Goal: Check status: Check status

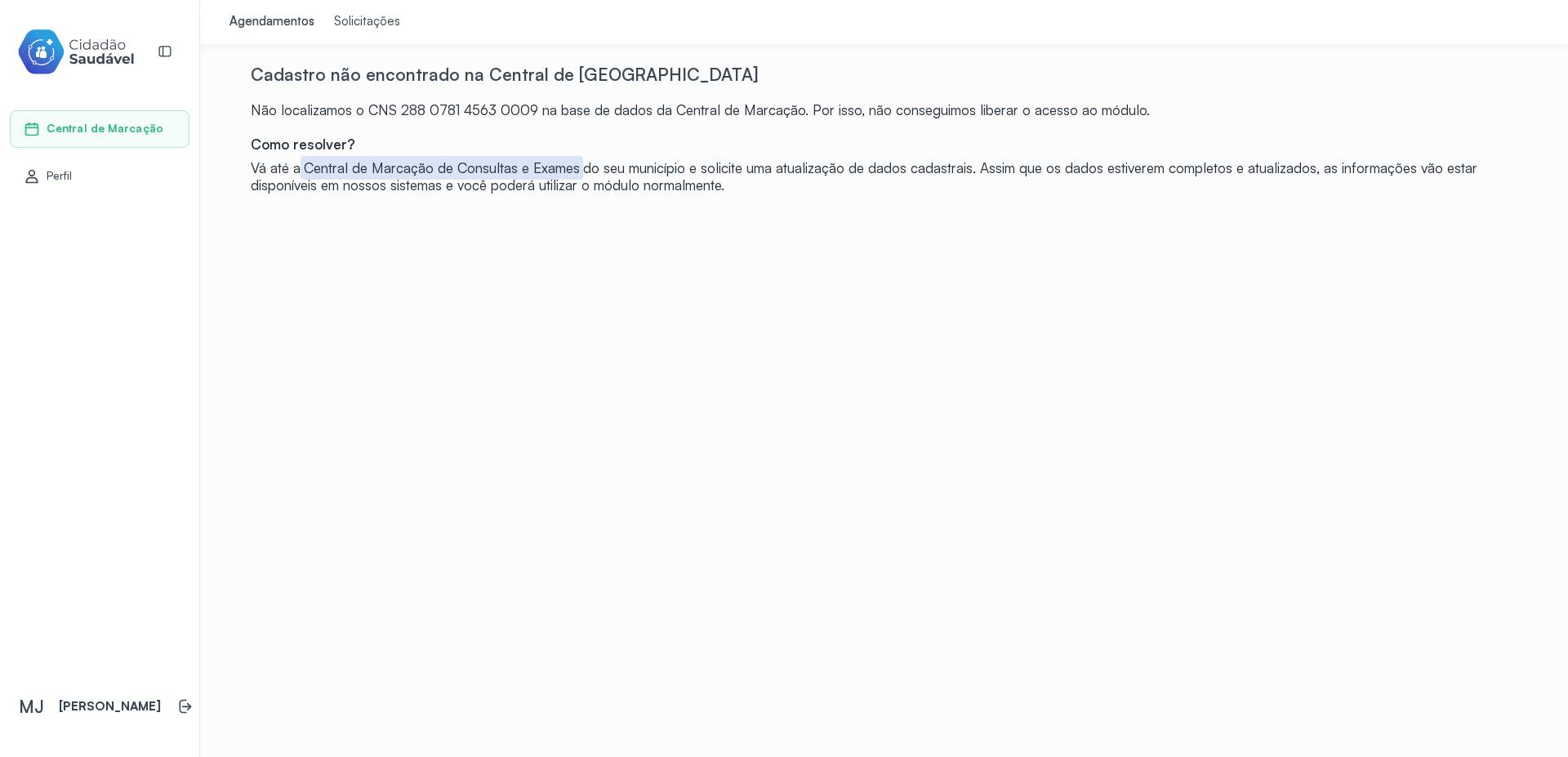
click at [62, 183] on div "Perfil" at bounding box center [48, 175] width 49 height 16
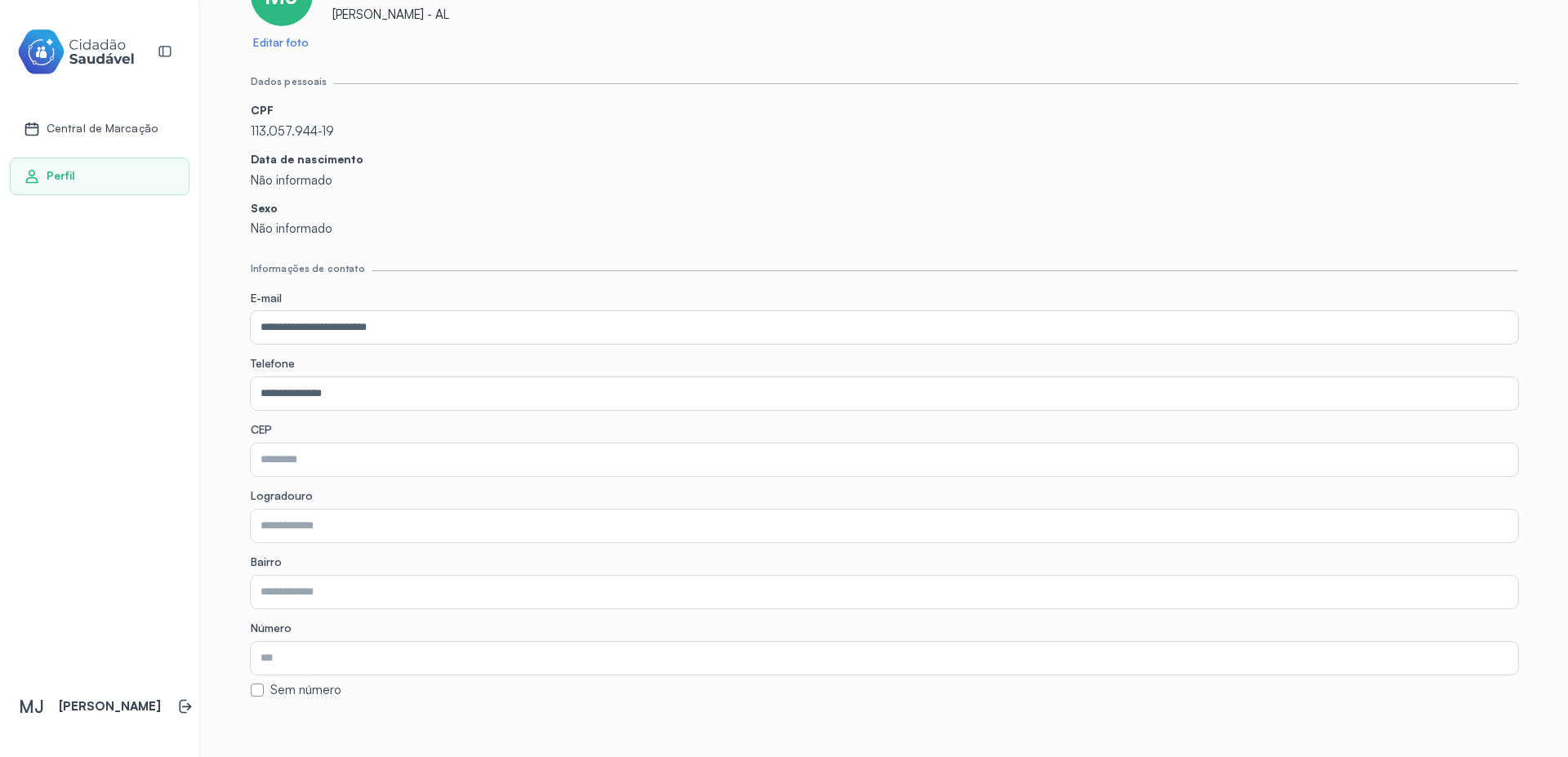
scroll to position [196, 0]
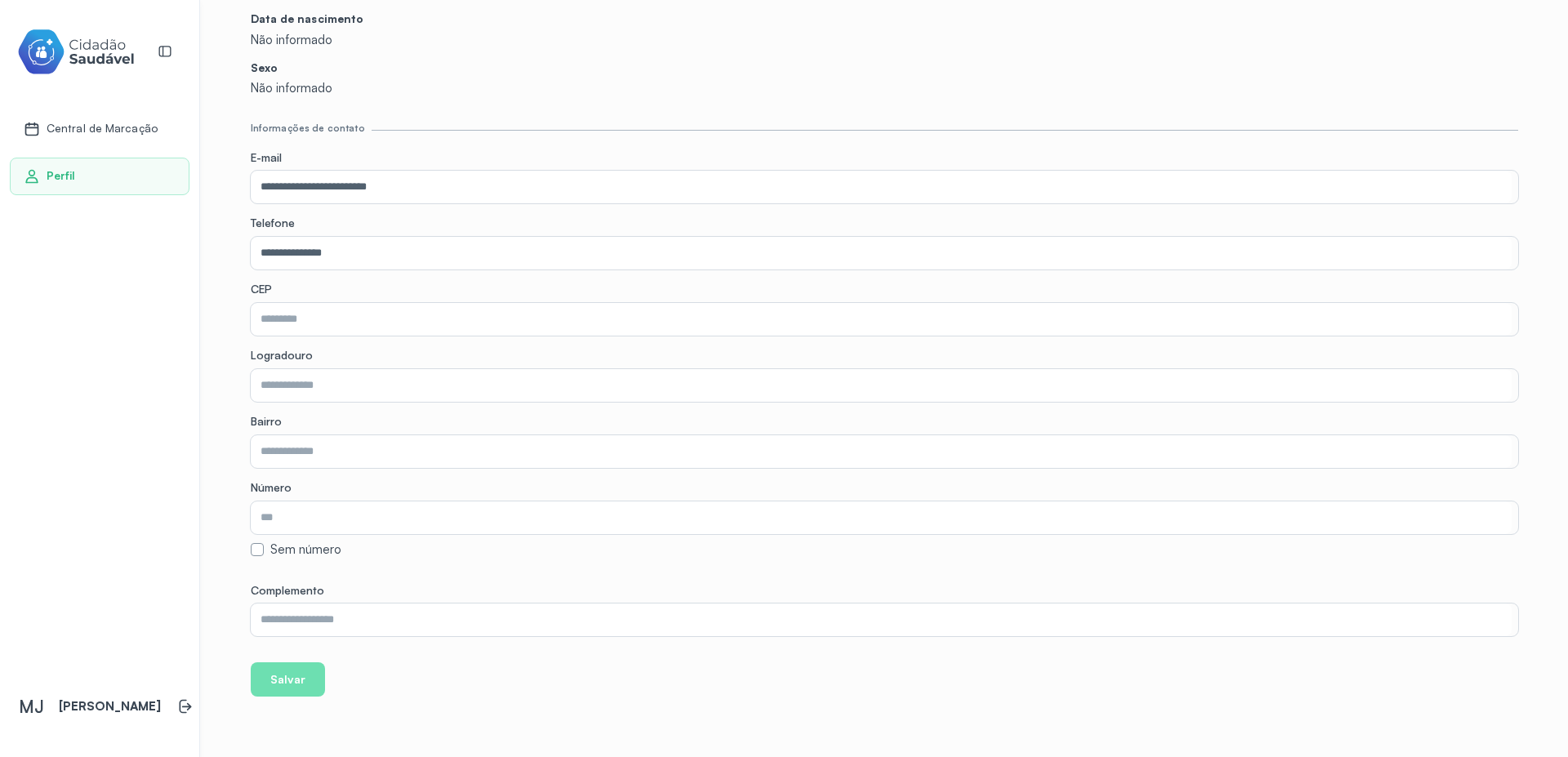
click at [120, 138] on div "Central de Marcação" at bounding box center [99, 129] width 179 height 38
click at [82, 132] on span "Central de Marcação" at bounding box center [104, 128] width 117 height 14
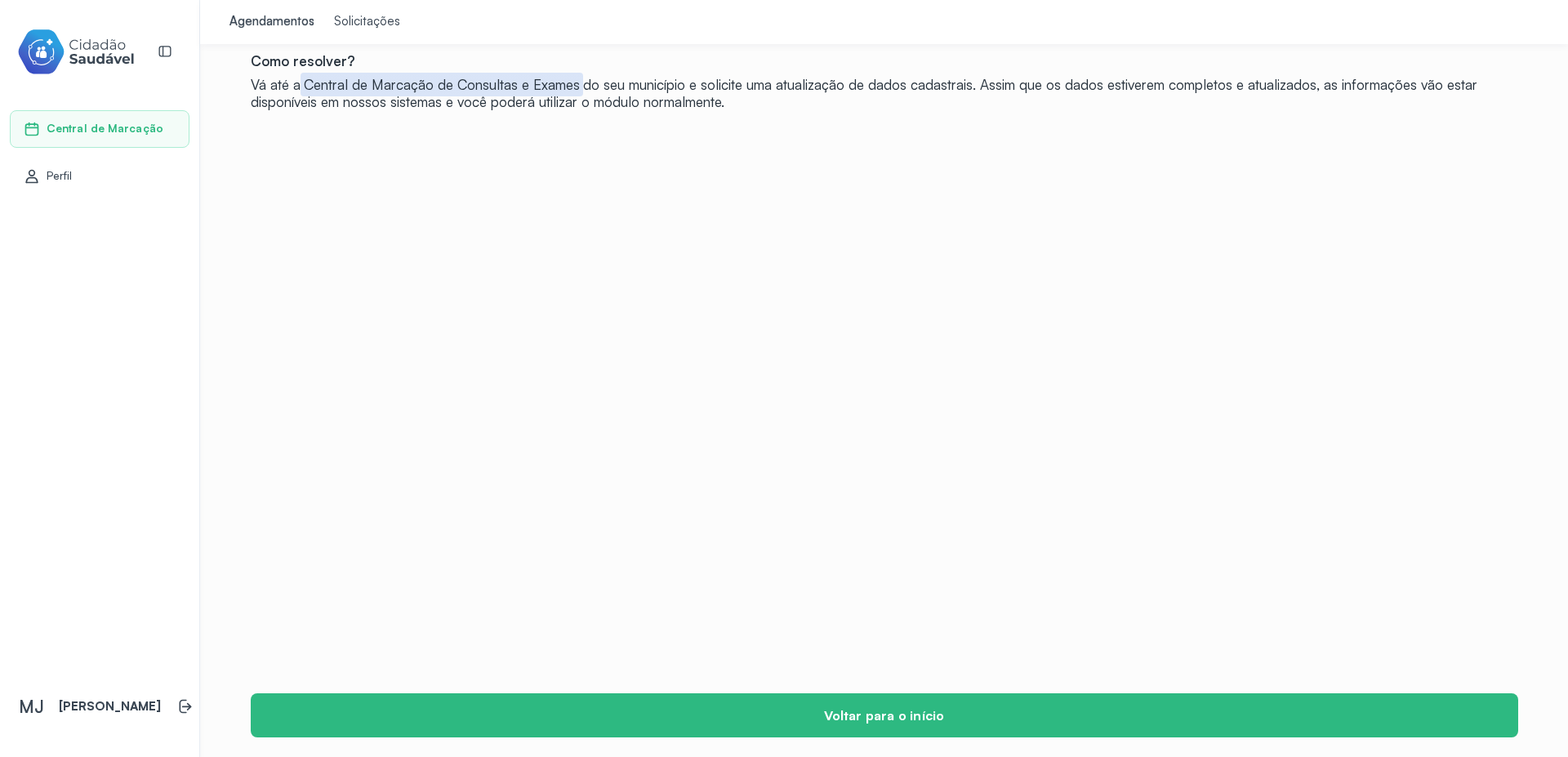
scroll to position [83, 0]
click at [74, 174] on link "Perfil" at bounding box center [100, 175] width 152 height 16
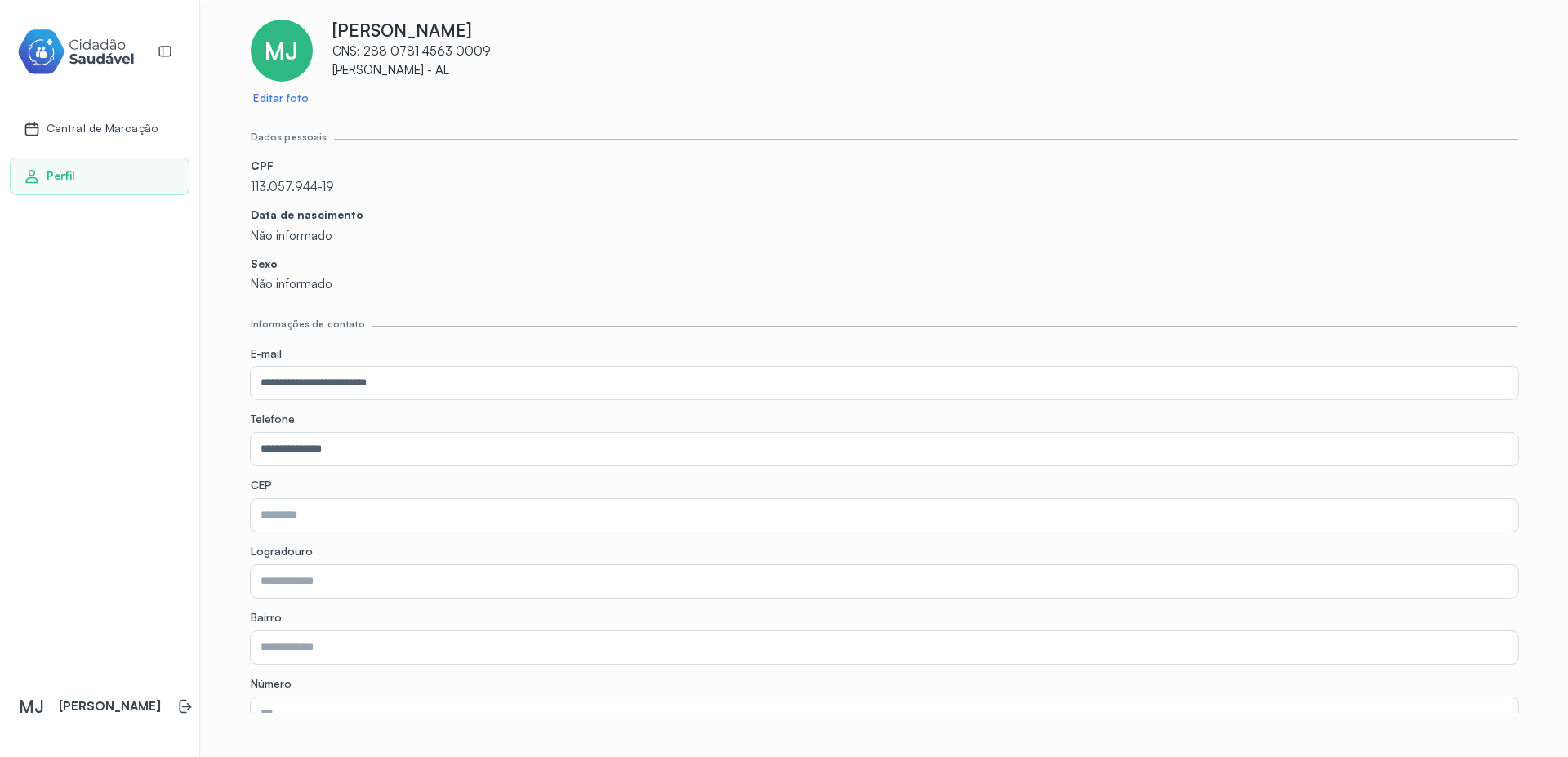
click at [120, 127] on span "Central de Marcação" at bounding box center [101, 128] width 111 height 14
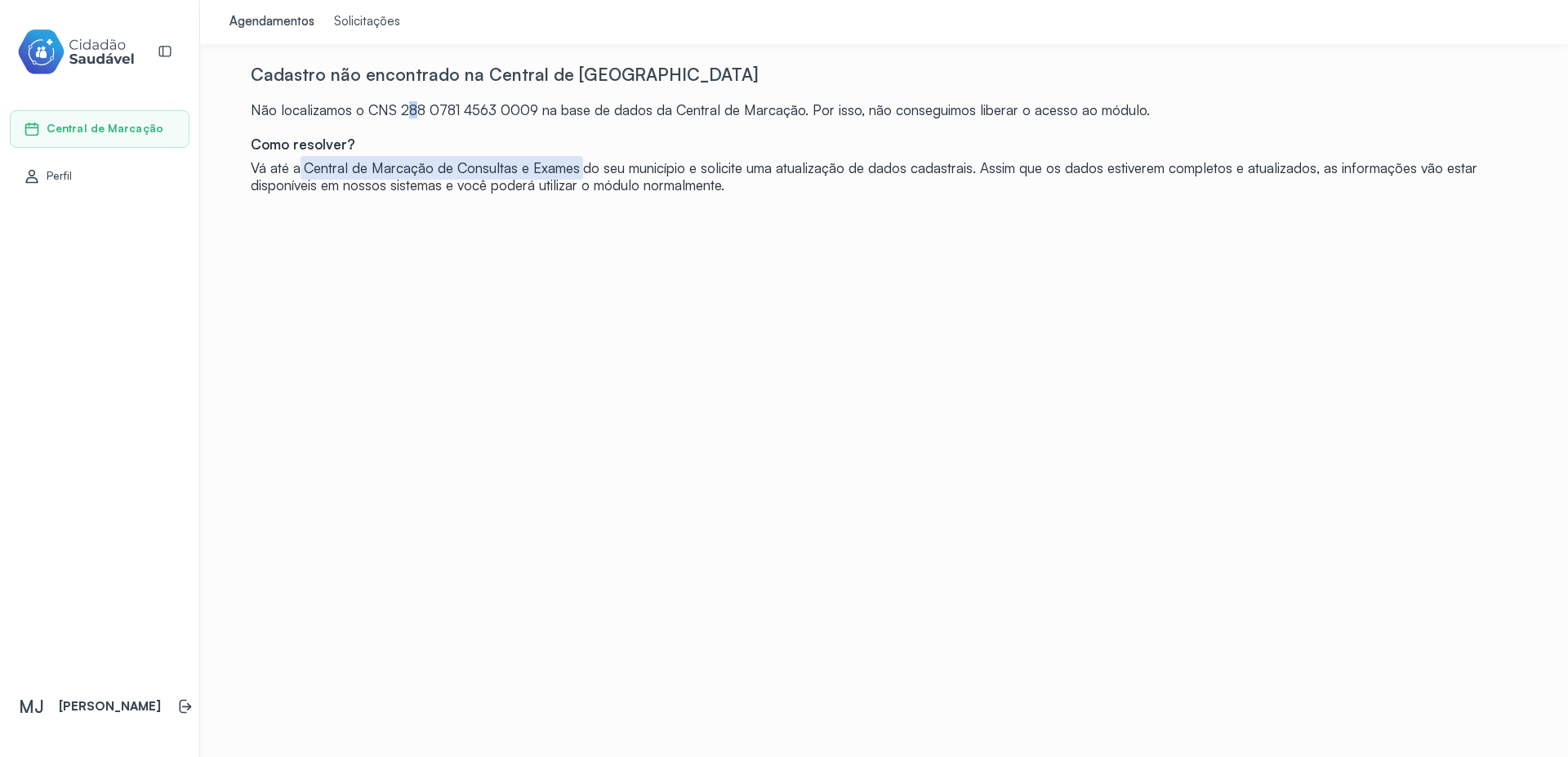
drag, startPoint x: 397, startPoint y: 112, endPoint x: 409, endPoint y: 111, distance: 12.0
click at [409, 111] on div "Não localizamos o CNS 288 0781 4563 0009 na base de dados da Central de Marcaçã…" at bounding box center [884, 110] width 1268 height 17
click at [362, 27] on div "Solicitações" at bounding box center [367, 22] width 66 height 16
click at [269, 24] on div "Agendamentos" at bounding box center [272, 22] width 85 height 16
click at [350, 28] on div "Solicitações" at bounding box center [367, 22] width 66 height 16
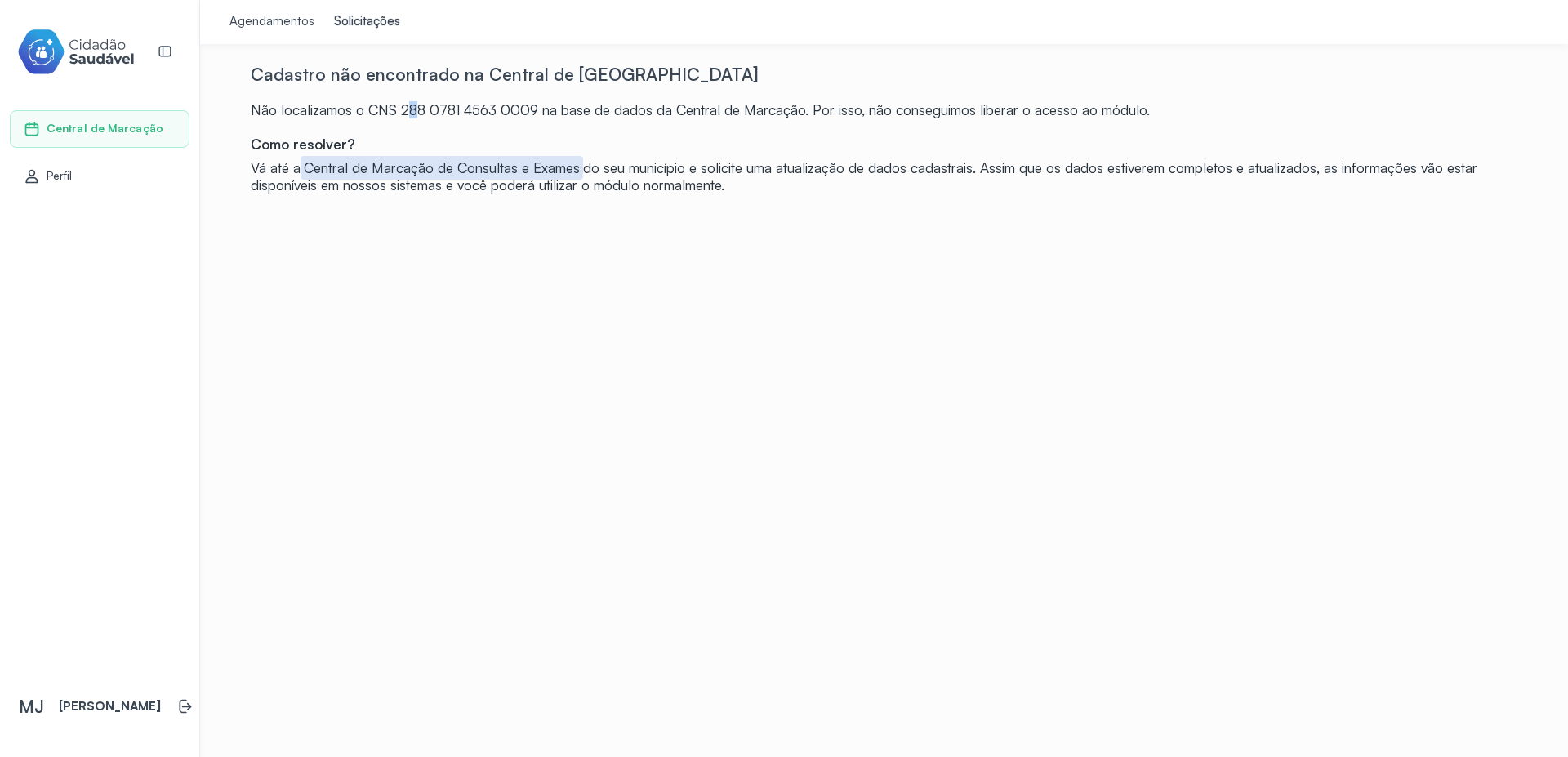
click at [262, 25] on div "Agendamentos" at bounding box center [272, 22] width 85 height 16
click at [348, 27] on div "Solicitações" at bounding box center [367, 22] width 66 height 16
click at [262, 33] on link "Agendamentos" at bounding box center [272, 22] width 104 height 45
click at [416, 125] on div "Cadastro não encontrado na Central de Marcação Não localizamos o CNS 288 0781 4…" at bounding box center [884, 128] width 1268 height 130
drag, startPoint x: 400, startPoint y: 109, endPoint x: 532, endPoint y: 105, distance: 132.1
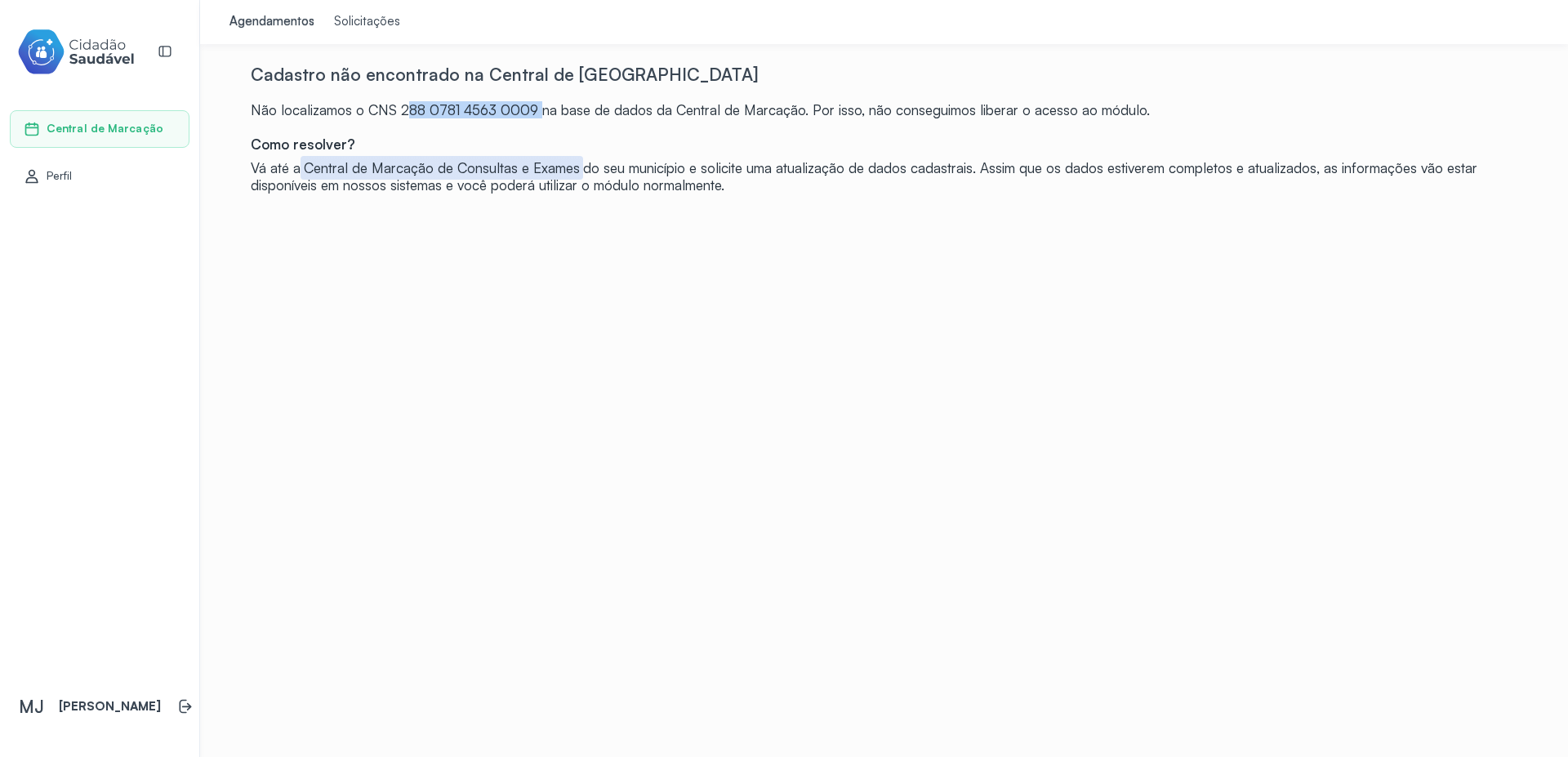
click at [535, 104] on div "Não localizamos o CNS 288 0781 4563 0009 na base de dados da Central de Marcaçã…" at bounding box center [884, 110] width 1268 height 17
copy div "288 0781 4563 0009"
drag, startPoint x: 396, startPoint y: 110, endPoint x: 530, endPoint y: 104, distance: 134.1
click at [530, 104] on div "Não localizamos o CNS 288 0781 4563 0009 na base de dados da Central de Marcaçã…" at bounding box center [884, 110] width 1268 height 17
click at [177, 701] on icon at bounding box center [185, 706] width 16 height 16
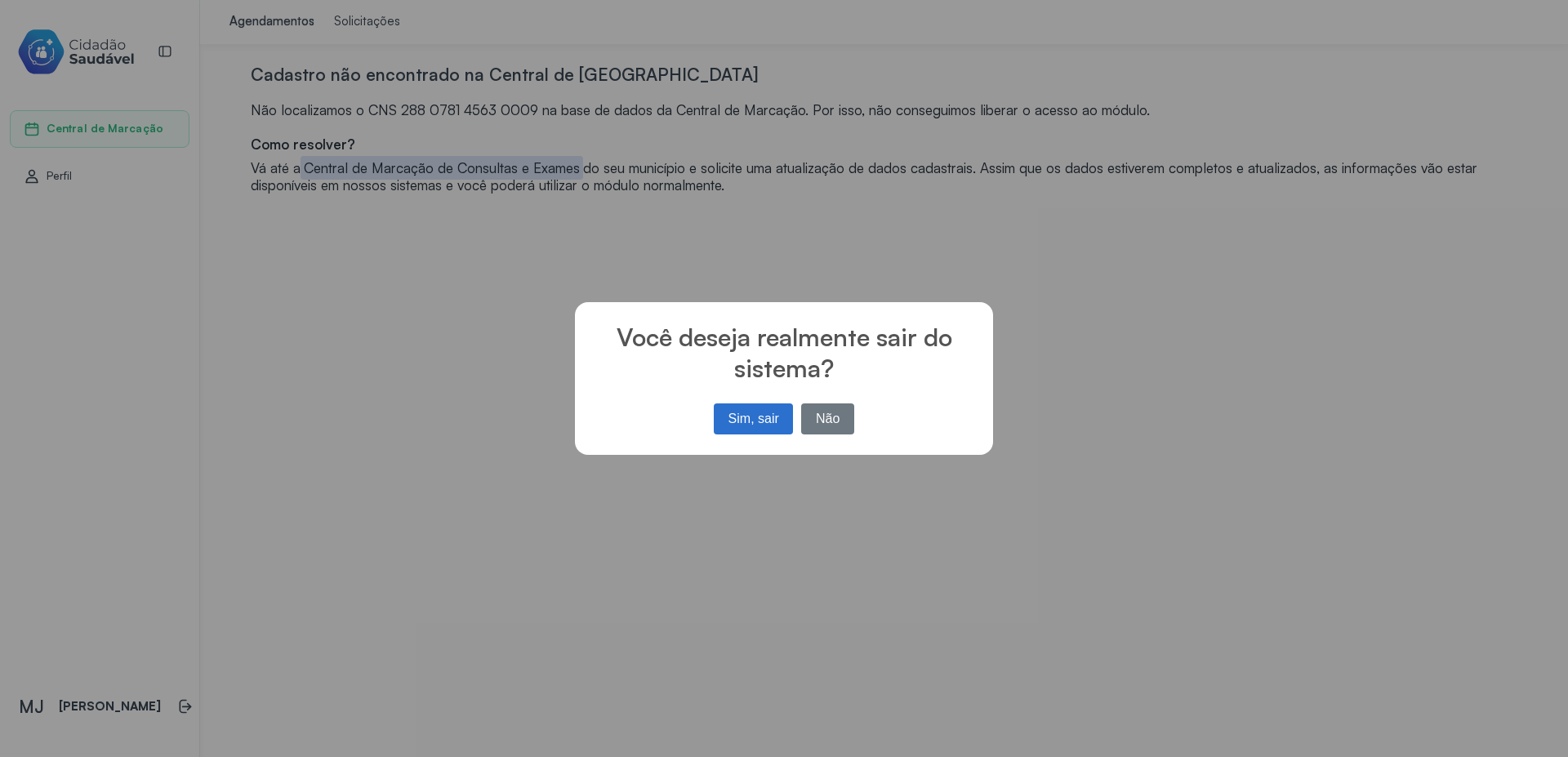
drag, startPoint x: 60, startPoint y: 190, endPoint x: 299, endPoint y: 303, distance: 264.4
click at [59, 190] on div "× Você deseja realmente sair do sistema? Sim, sair No Não" at bounding box center [784, 378] width 1568 height 757
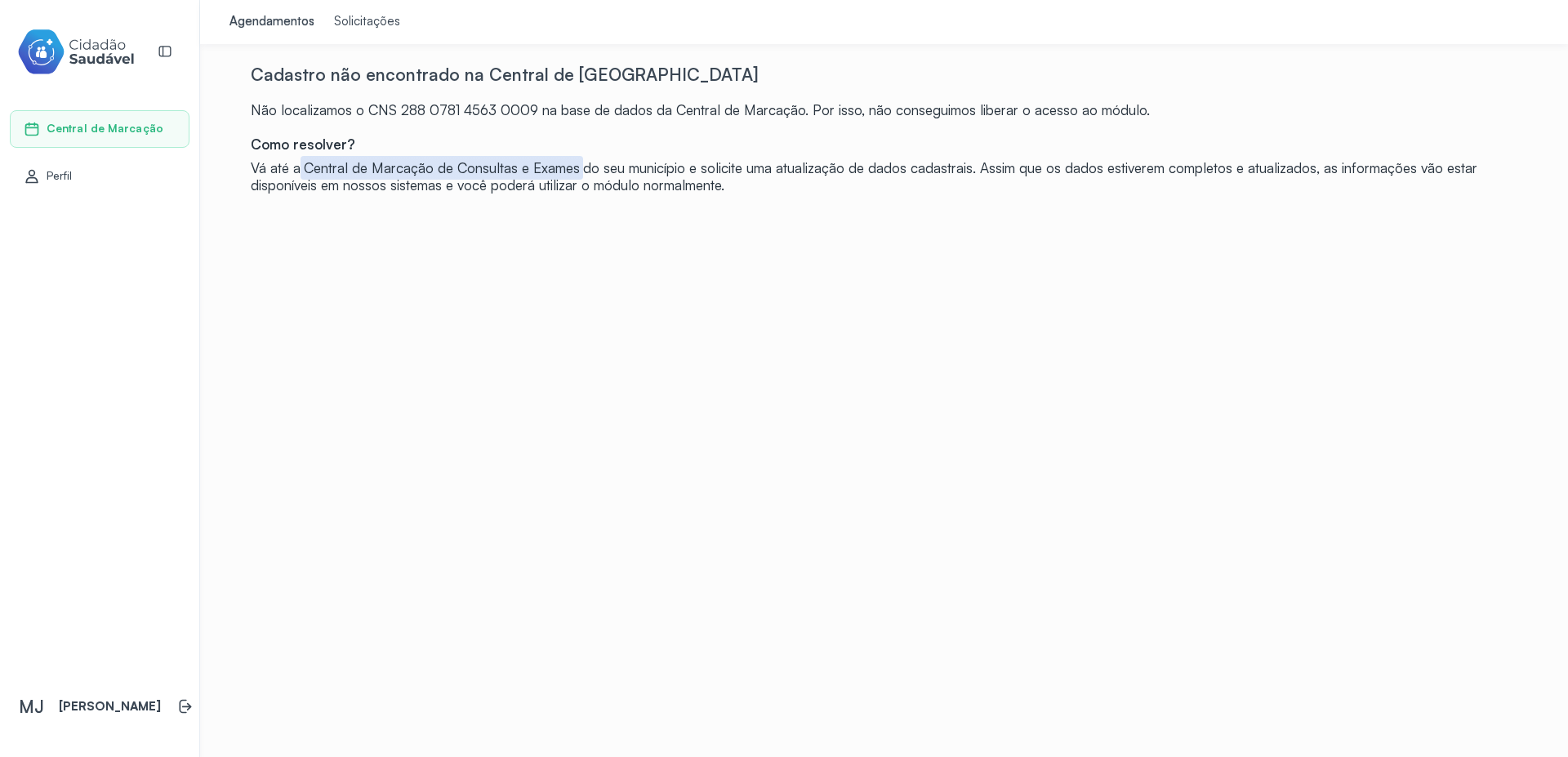
click at [78, 185] on div "Perfil" at bounding box center [99, 176] width 179 height 38
click at [168, 710] on li at bounding box center [186, 707] width 36 height 36
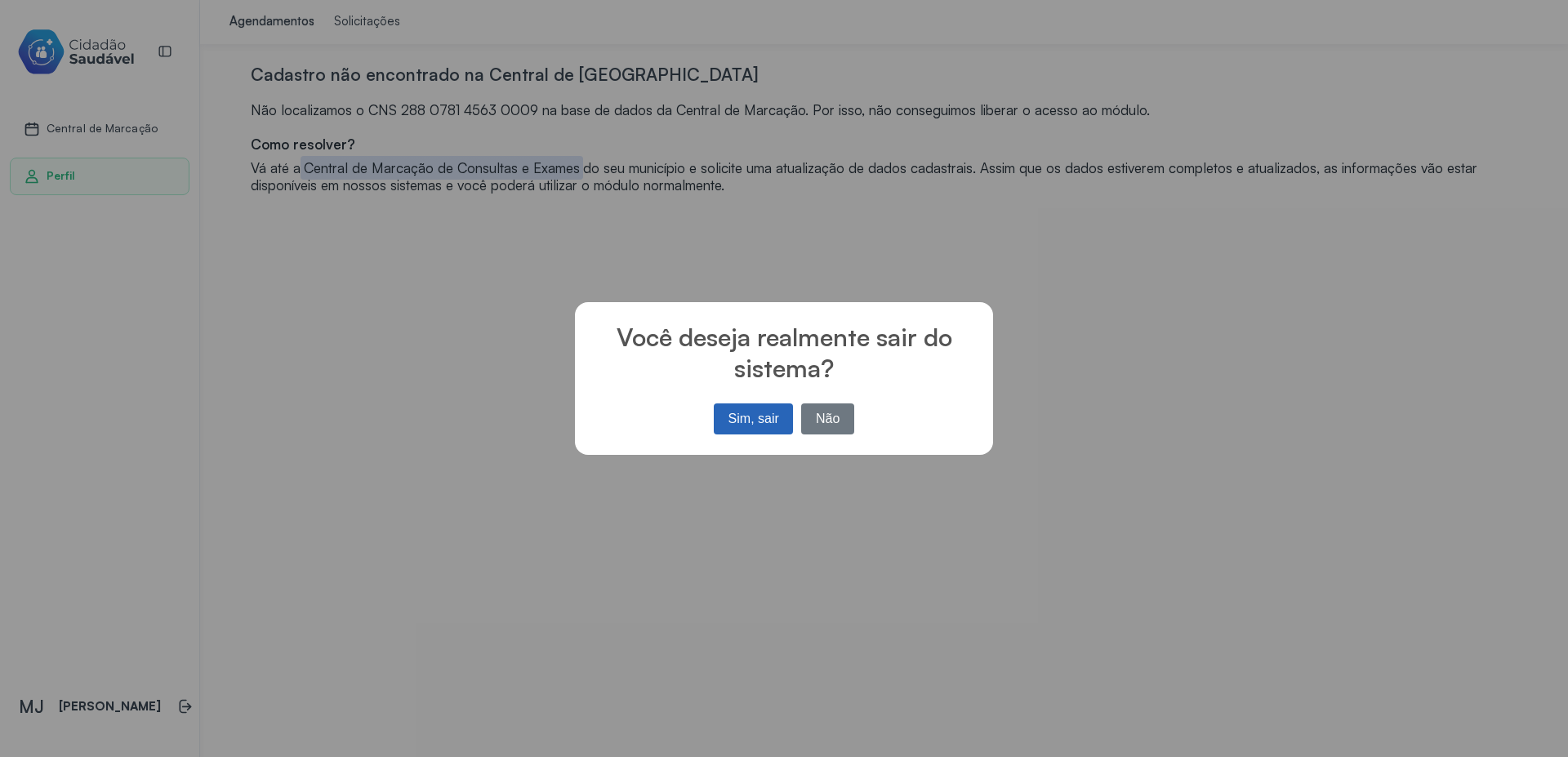
click at [745, 418] on button "Sim, sair" at bounding box center [754, 418] width 80 height 31
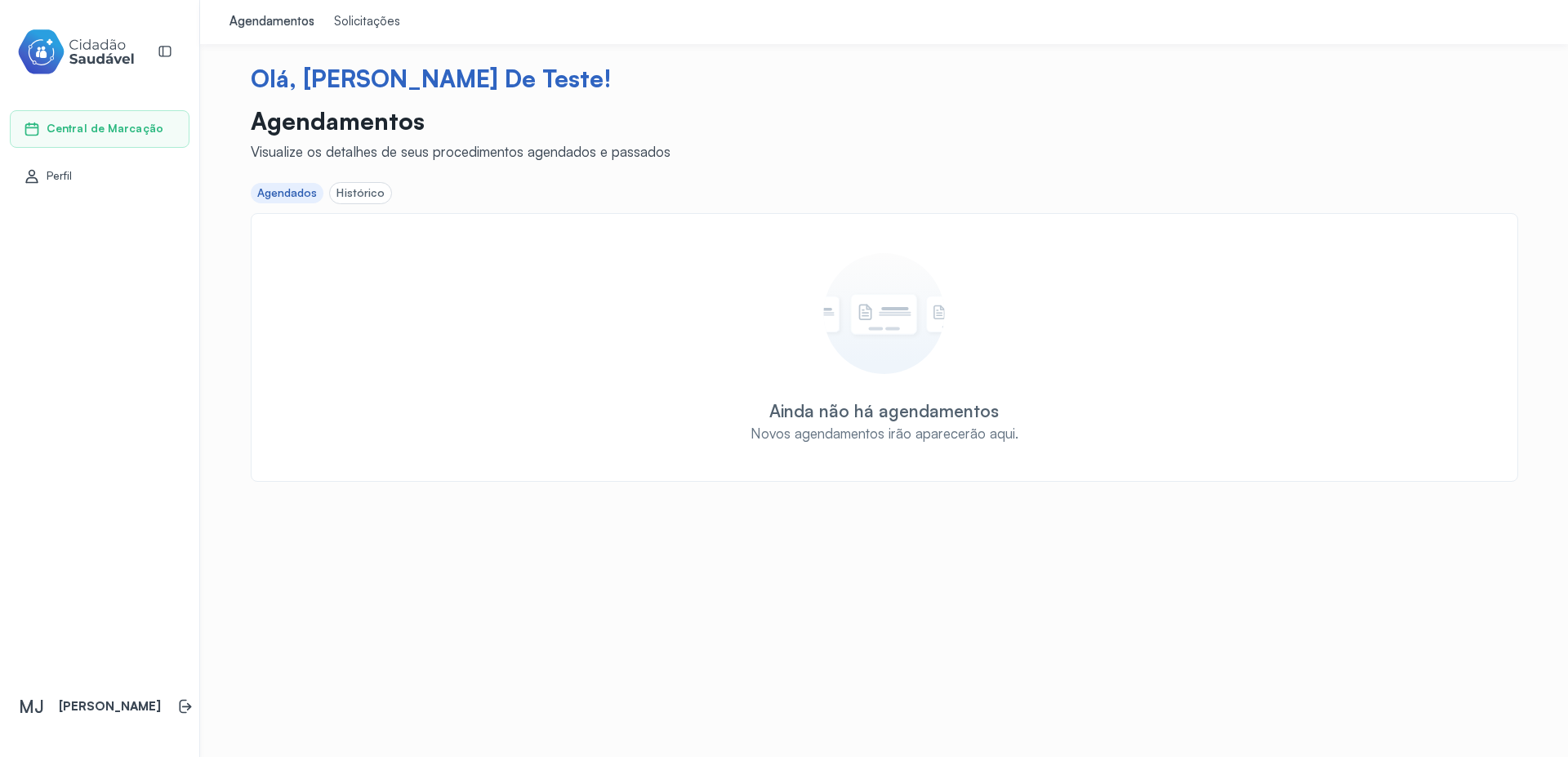
click at [337, 25] on div "Solicitações" at bounding box center [367, 22] width 66 height 16
click at [354, 191] on div "Histórico" at bounding box center [360, 193] width 48 height 14
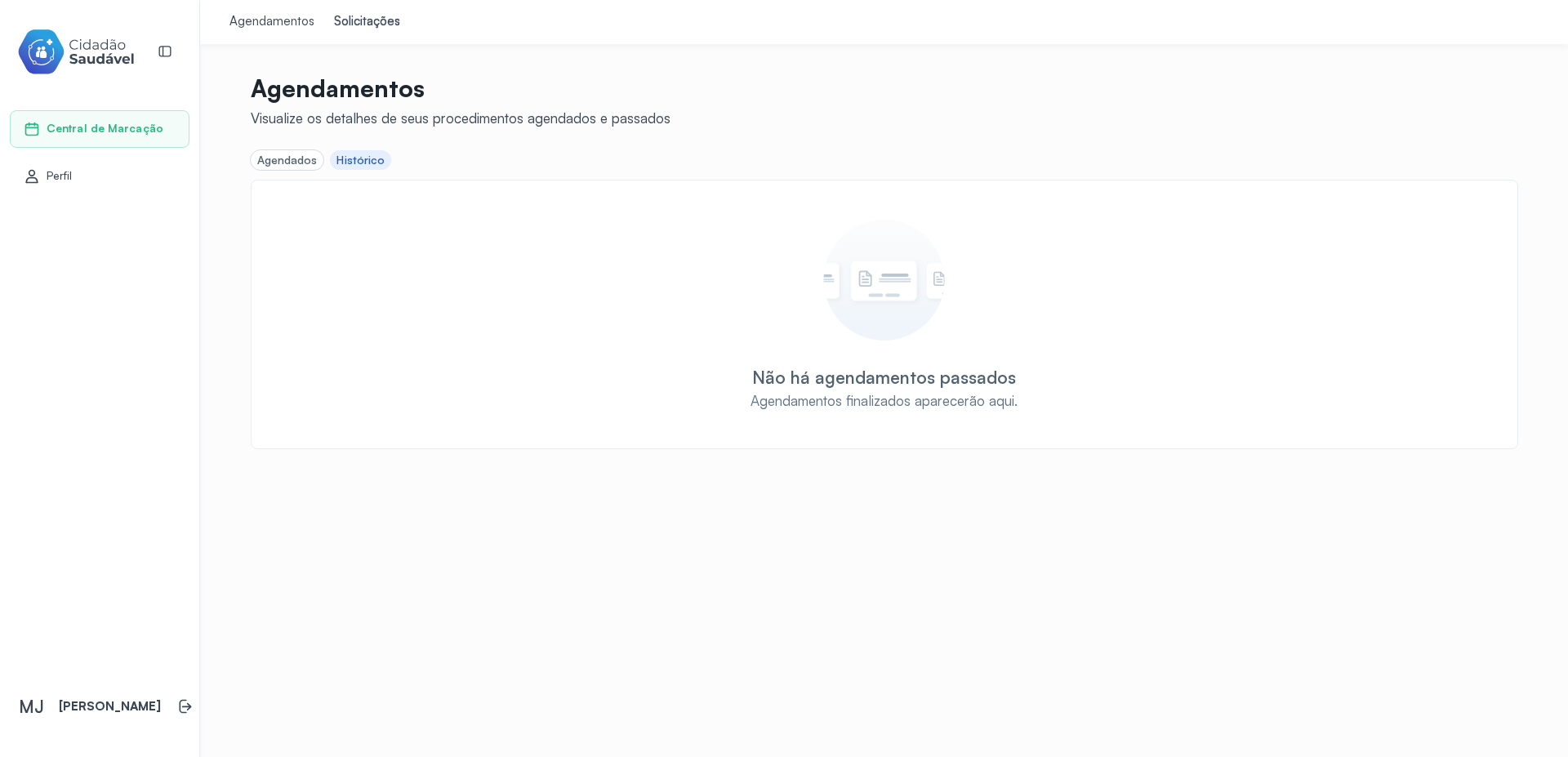
click at [279, 156] on div "Agendados" at bounding box center [287, 160] width 61 height 14
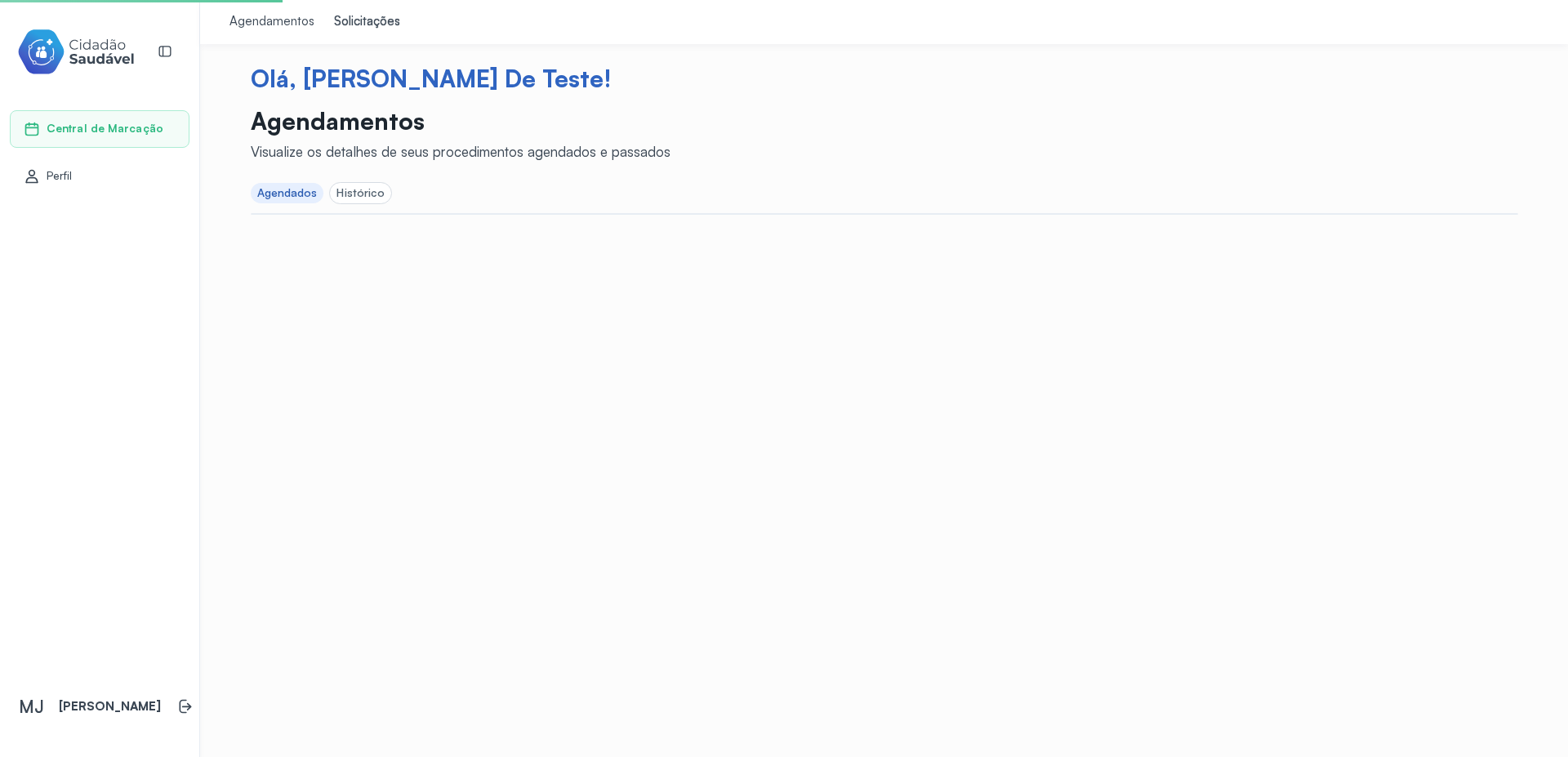
click at [272, 10] on link "Agendamentos" at bounding box center [272, 22] width 104 height 45
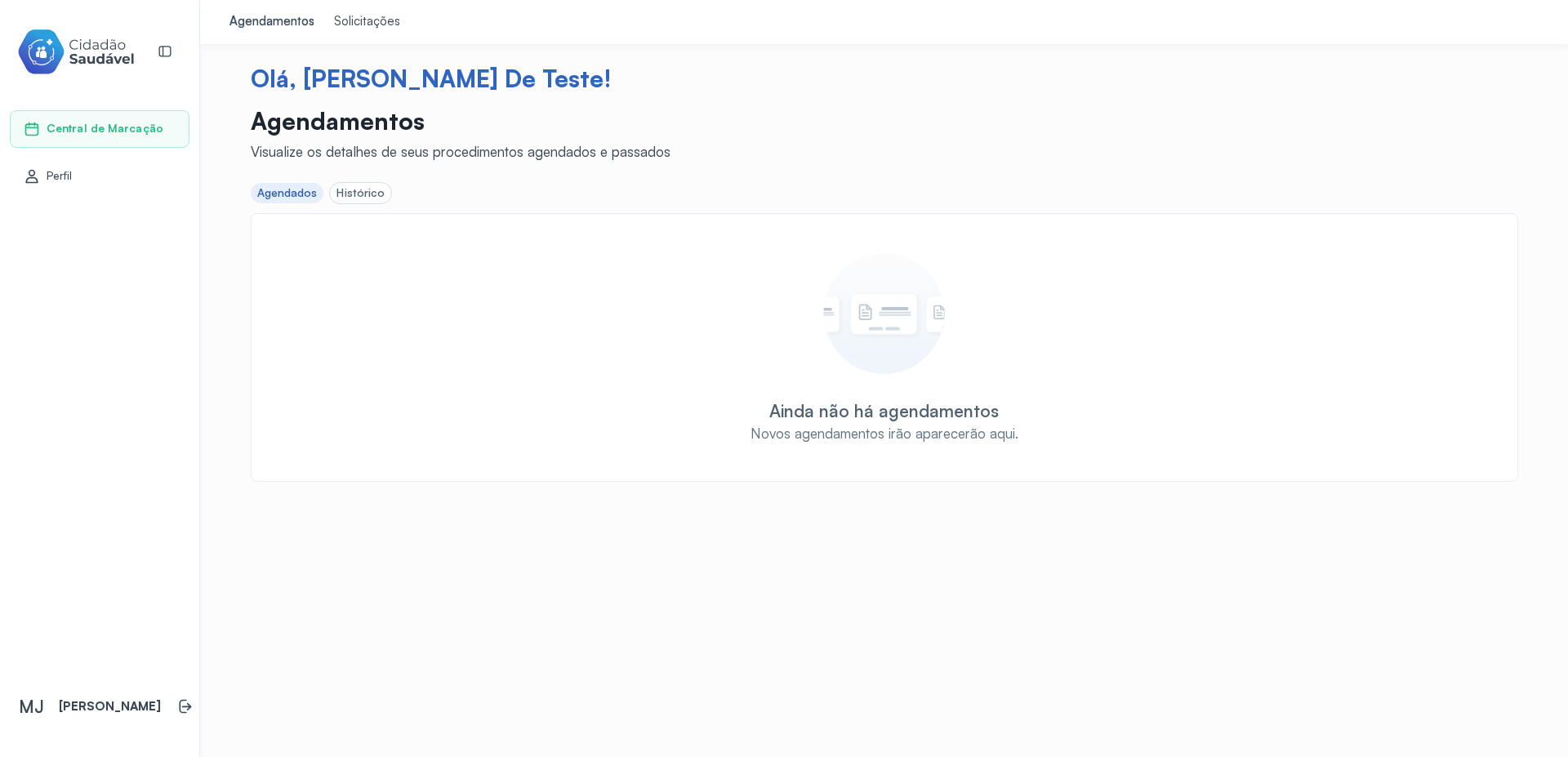
click at [355, 14] on div "Solicitações" at bounding box center [367, 22] width 66 height 16
click at [367, 193] on div "Histórico" at bounding box center [360, 193] width 48 height 14
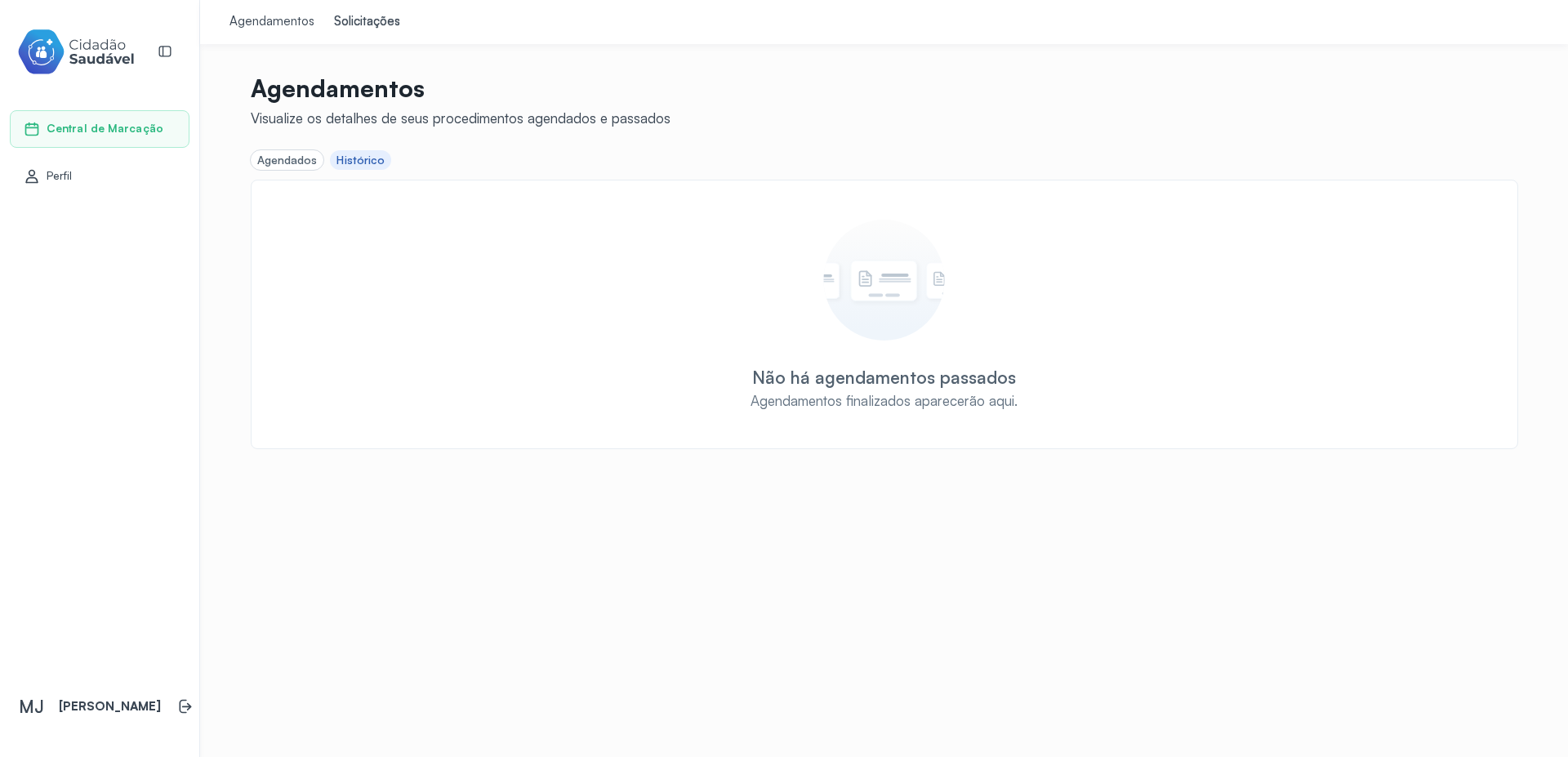
click at [277, 19] on div "Agendamentos" at bounding box center [272, 22] width 85 height 16
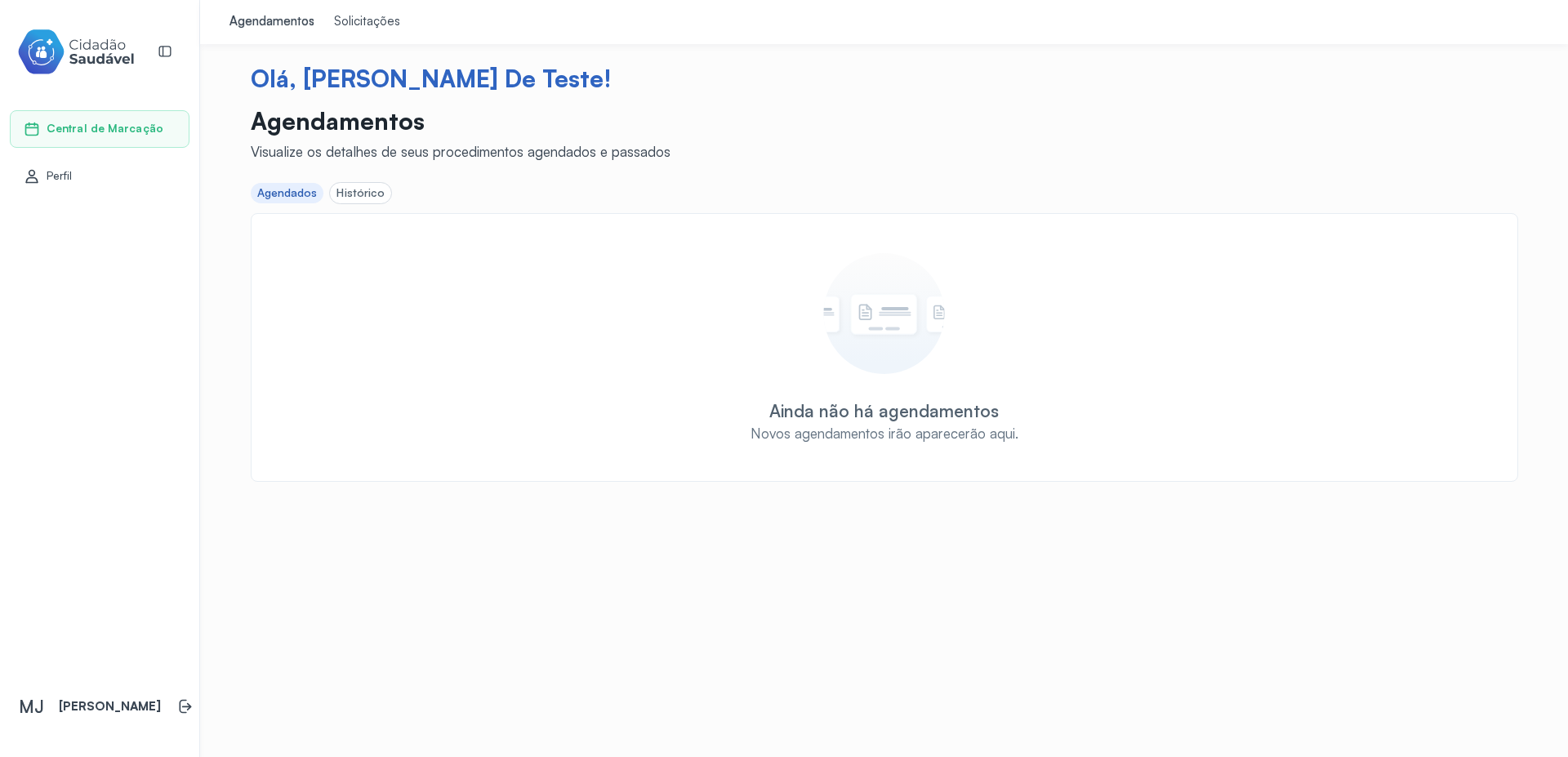
click at [362, 197] on div "Histórico" at bounding box center [360, 193] width 48 height 14
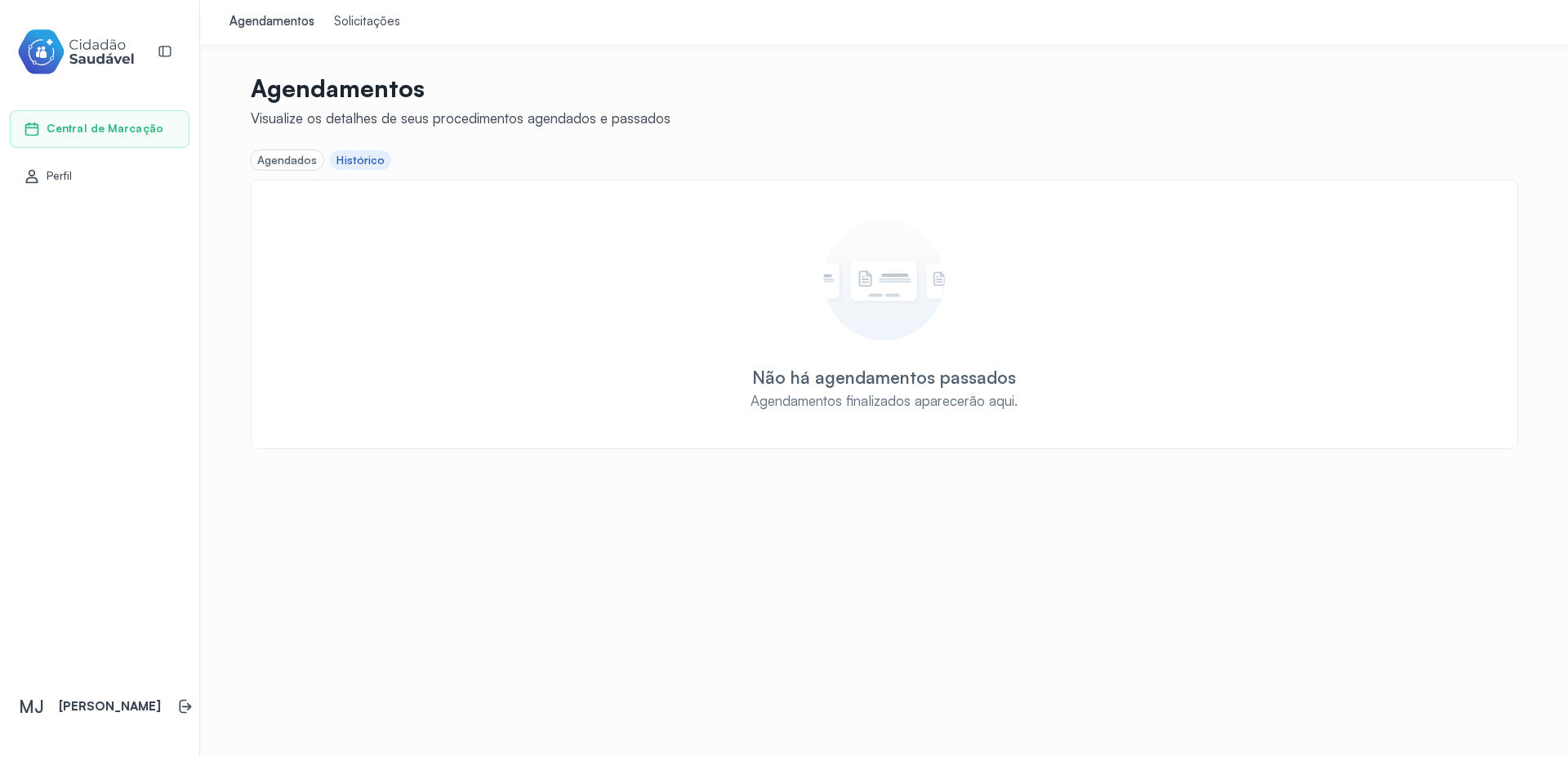
click at [261, 157] on div "Agendados" at bounding box center [287, 160] width 61 height 14
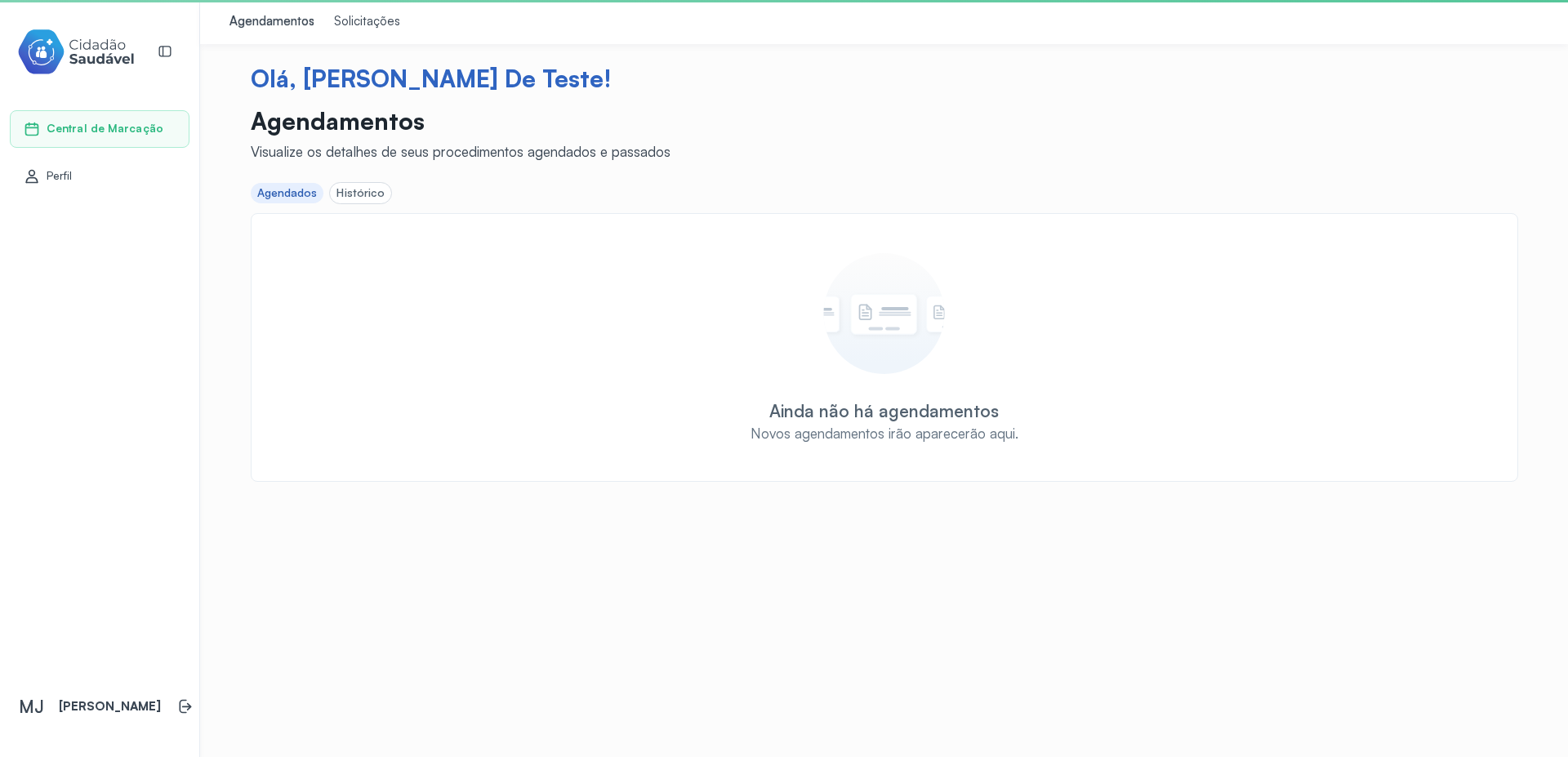
click at [353, 26] on div "Solicitações" at bounding box center [367, 22] width 66 height 16
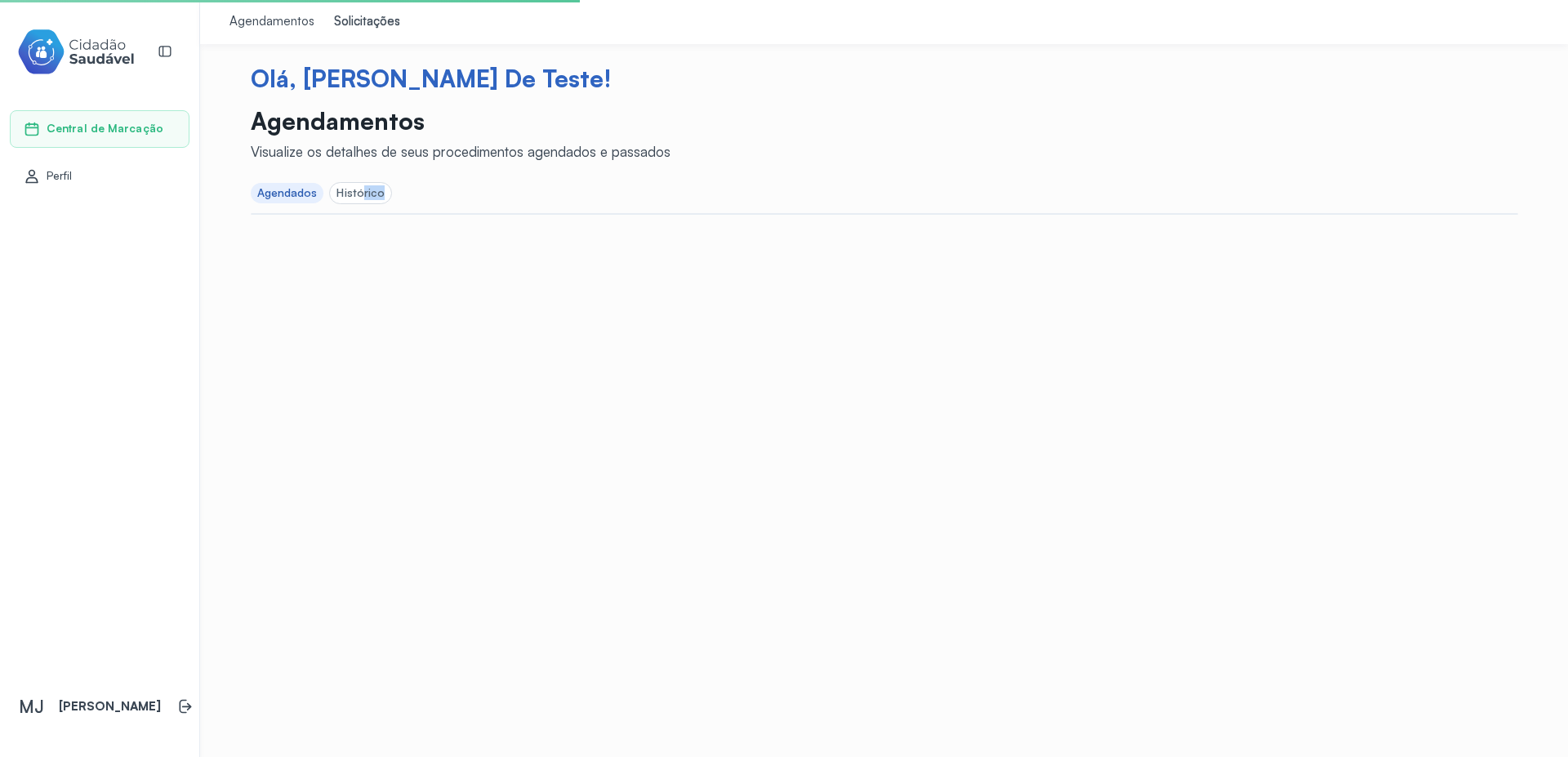
click at [357, 200] on div "Histórico" at bounding box center [360, 194] width 62 height 21
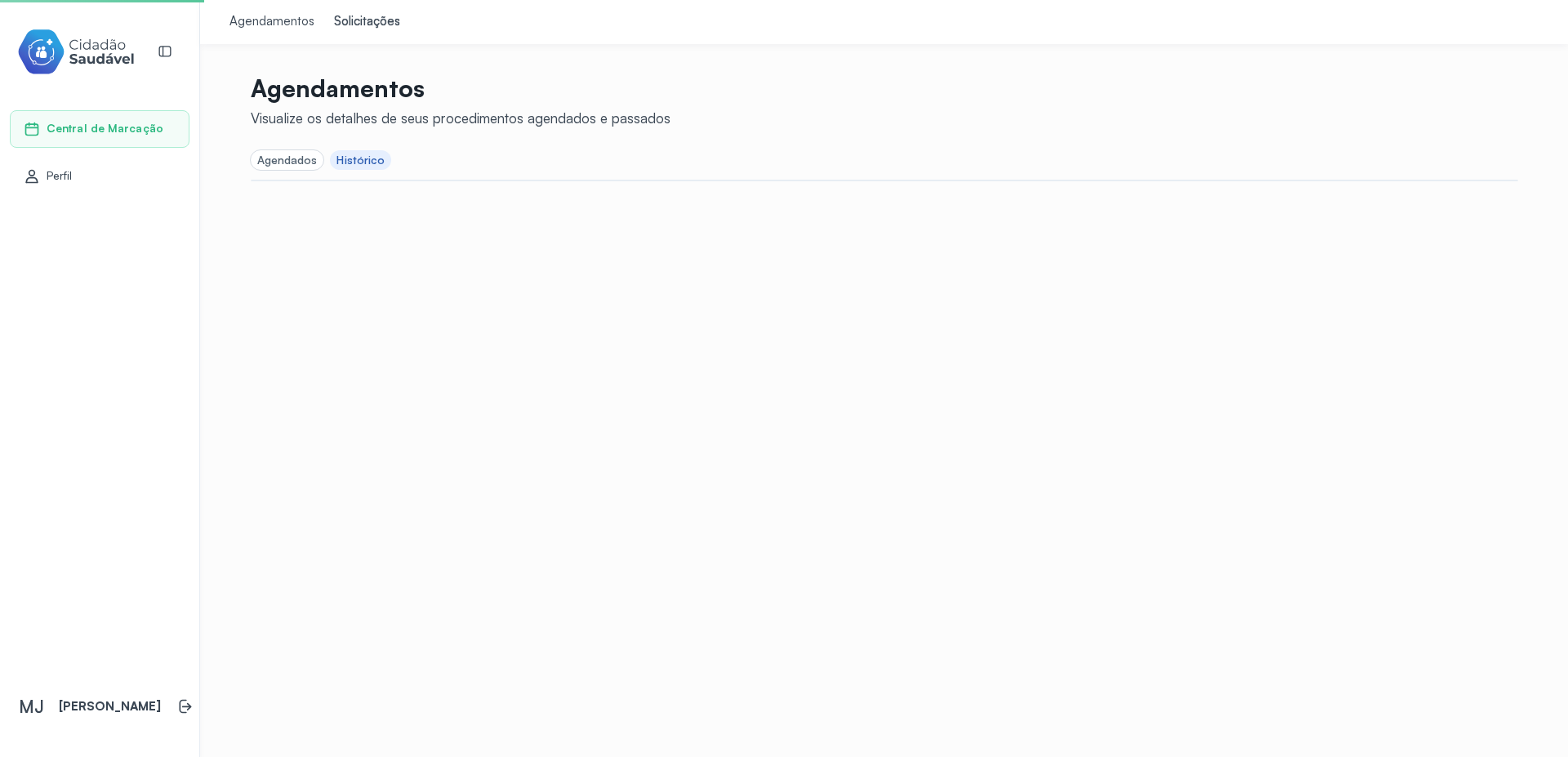
click at [340, 161] on div "Histórico" at bounding box center [360, 160] width 48 height 14
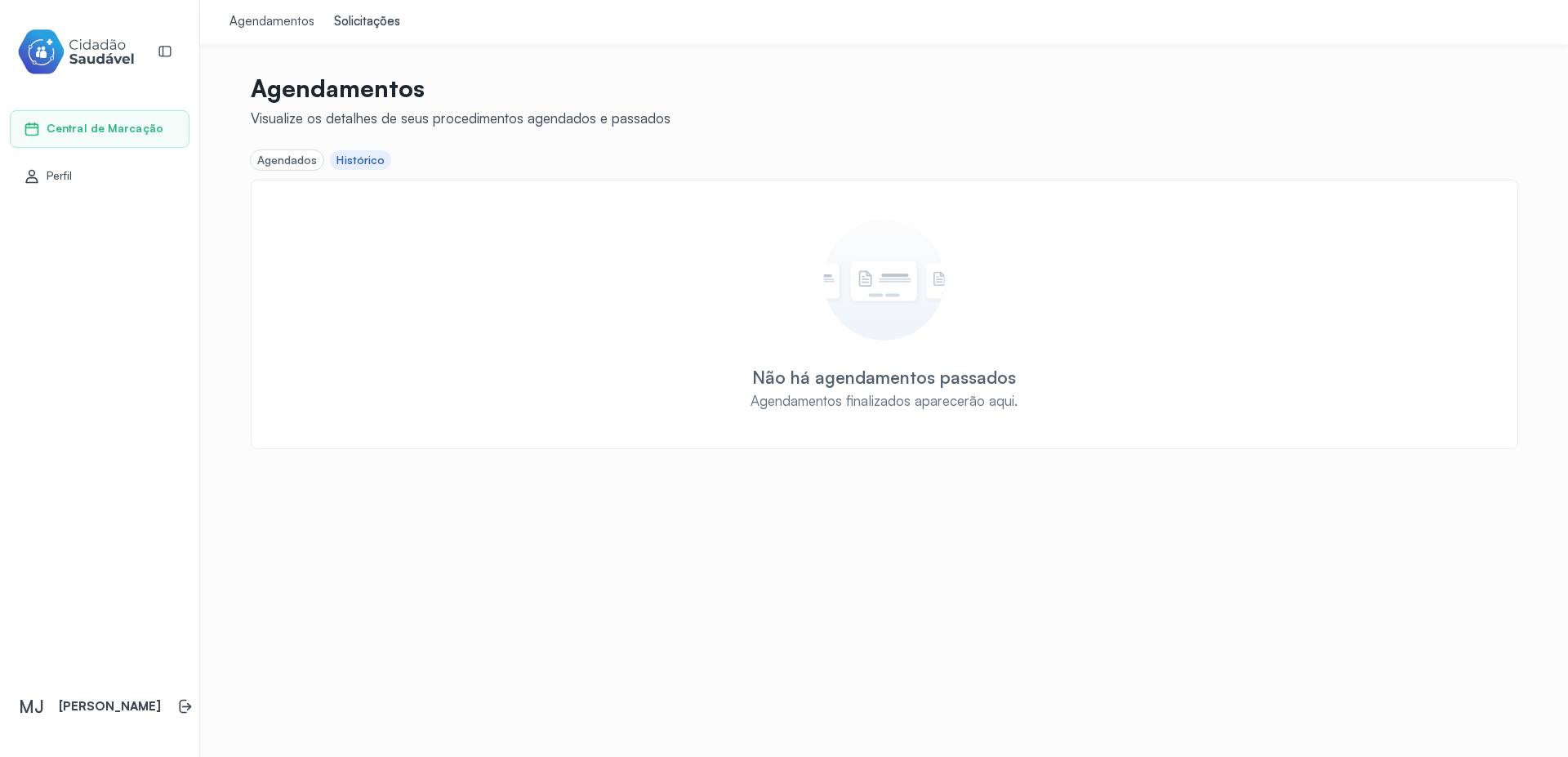
click at [304, 164] on div "Agendados" at bounding box center [287, 160] width 61 height 14
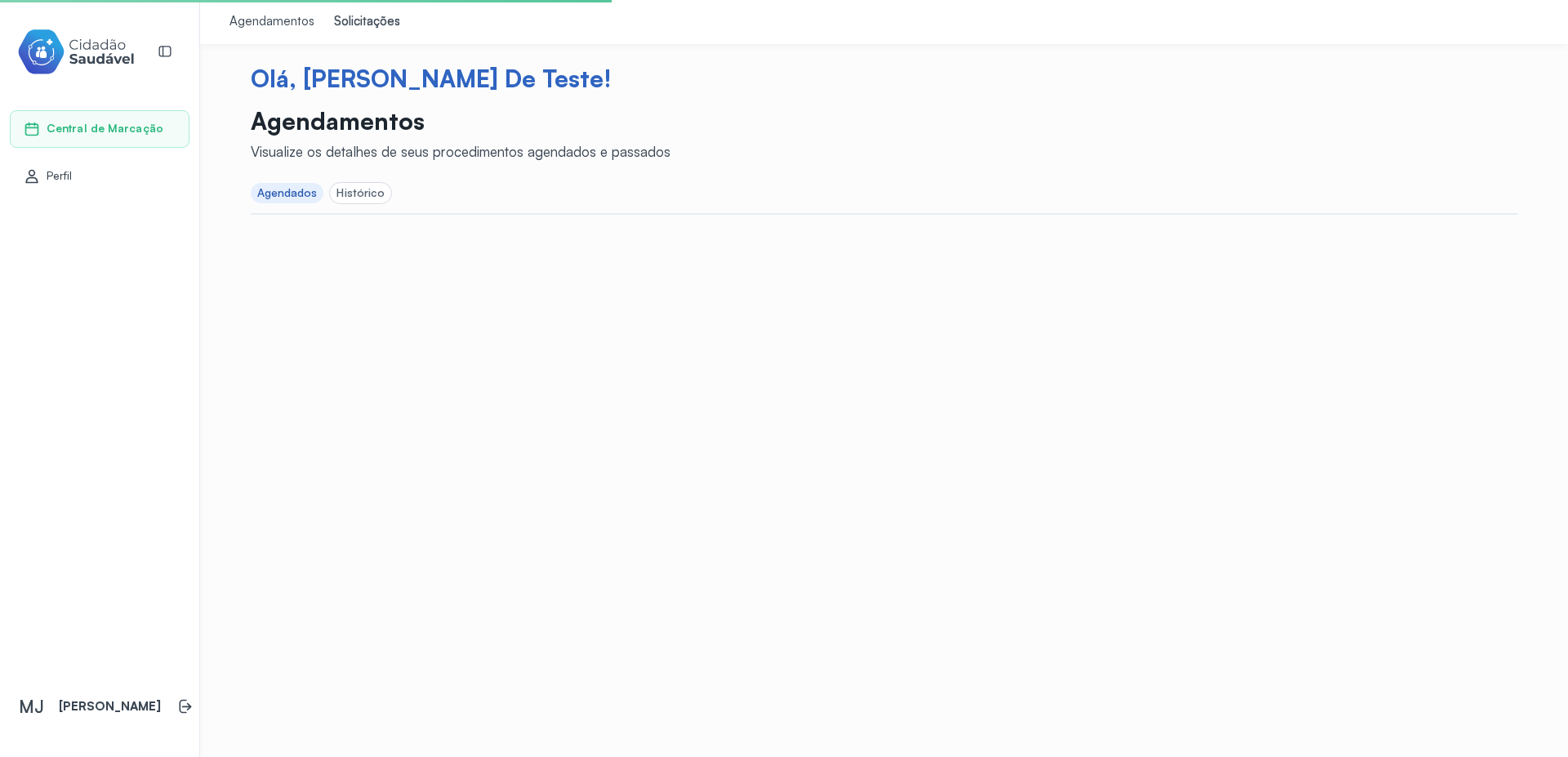
click at [276, 27] on div "Agendamentos" at bounding box center [272, 22] width 85 height 16
click at [355, 23] on div "Solicitações" at bounding box center [367, 22] width 66 height 16
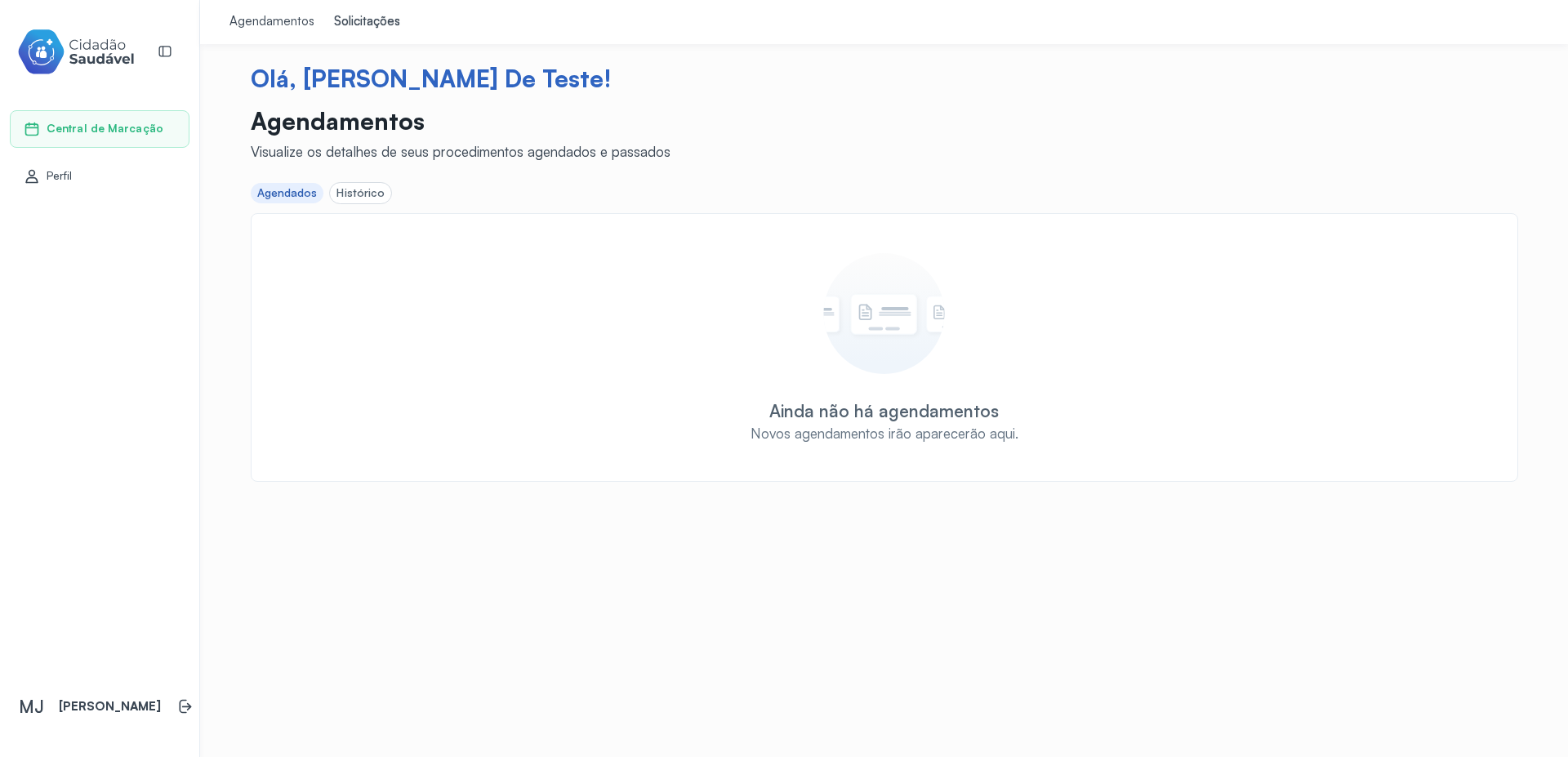
click at [374, 198] on div "Histórico" at bounding box center [360, 193] width 48 height 14
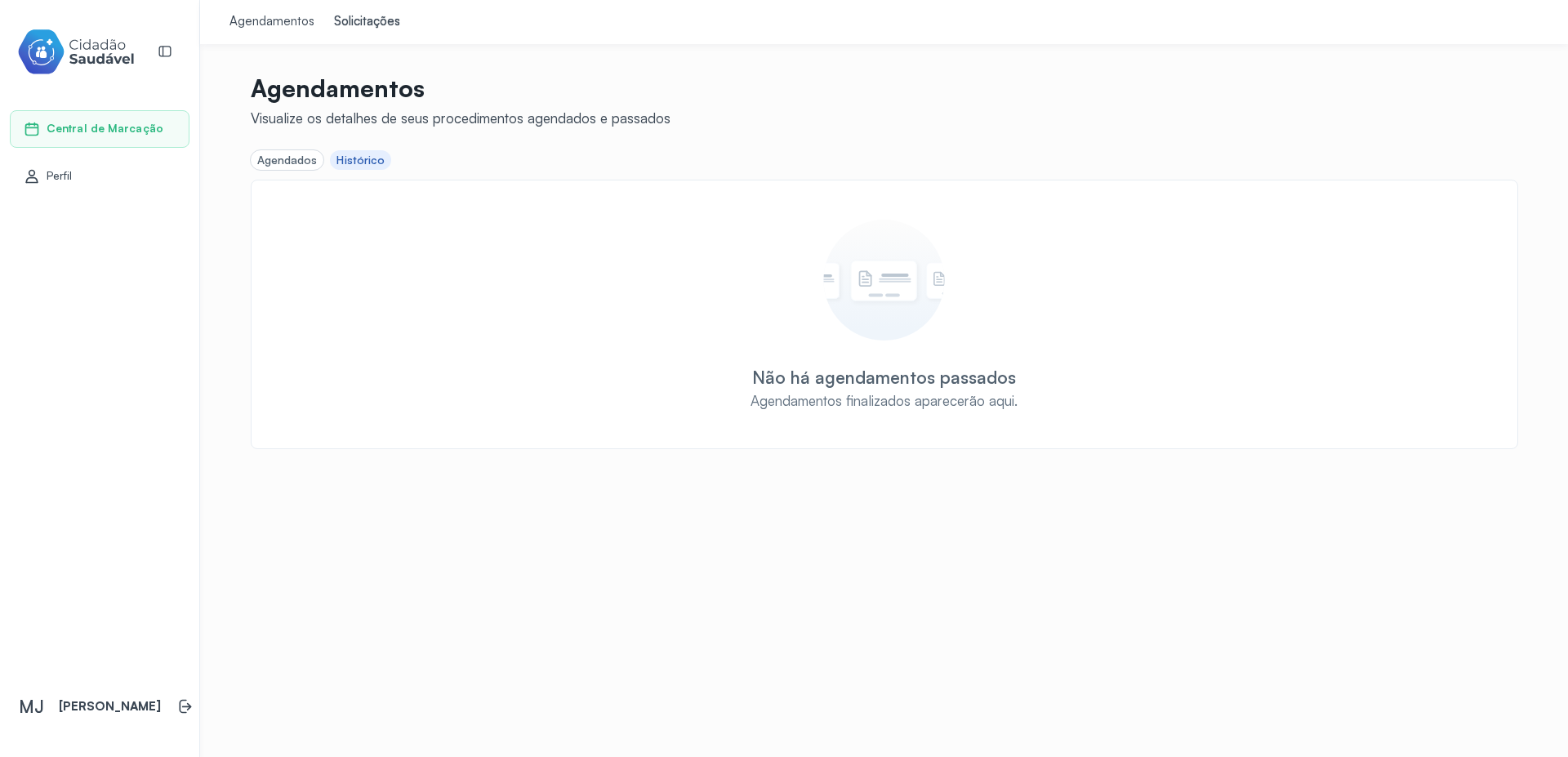
click at [356, 28] on div "Solicitações" at bounding box center [367, 22] width 66 height 16
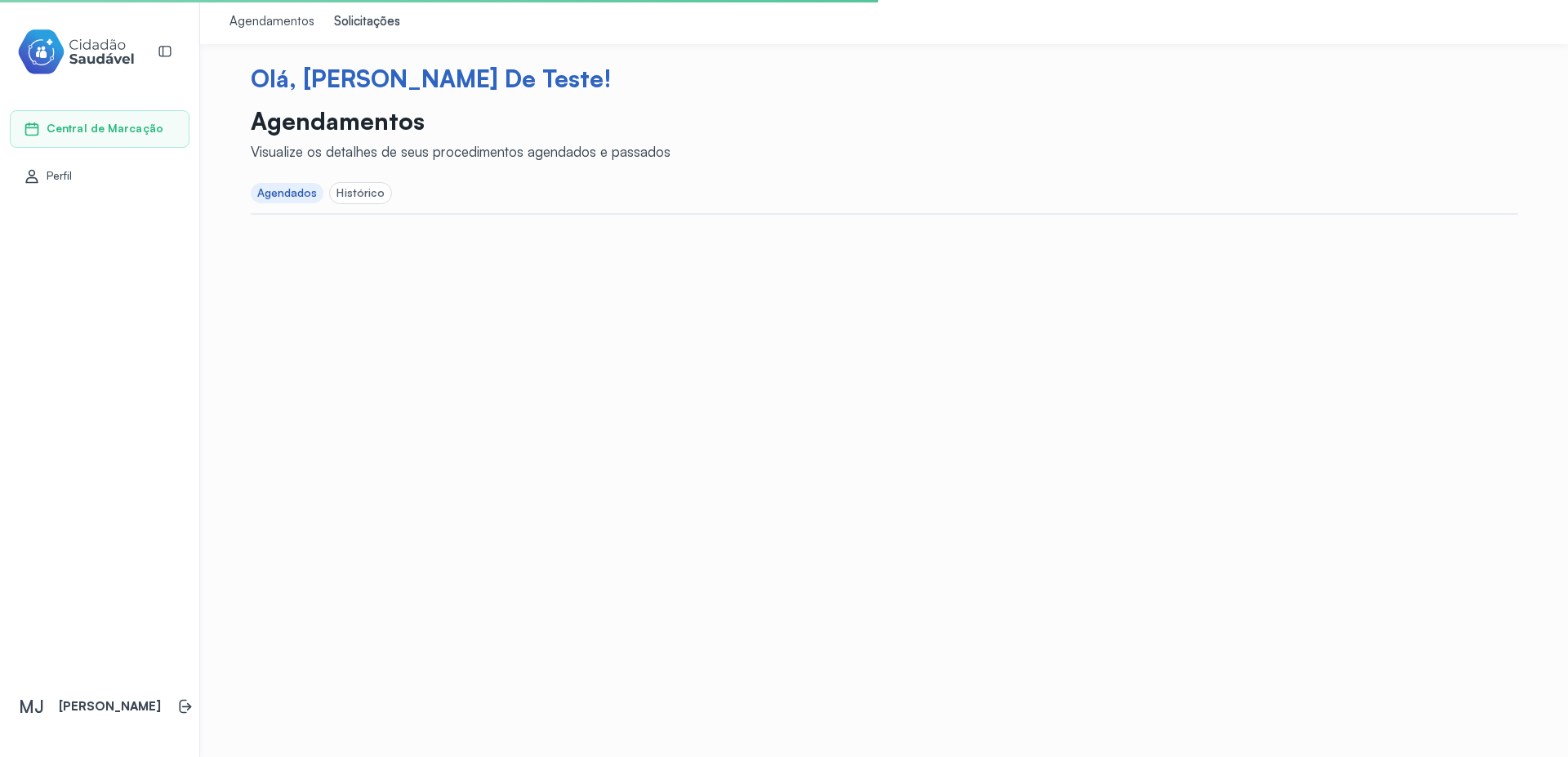
click at [359, 200] on div "Histórico" at bounding box center [360, 194] width 62 height 21
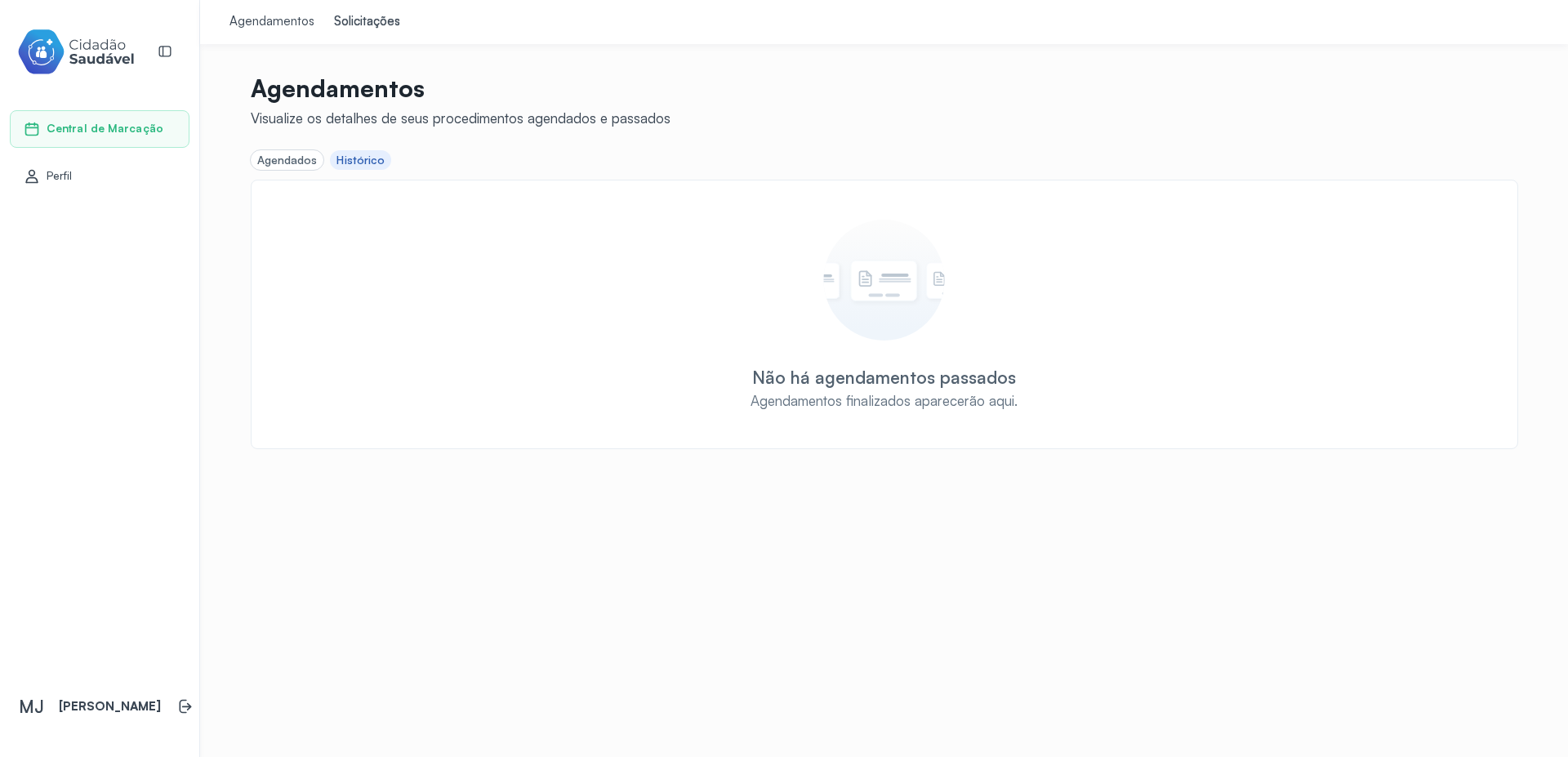
click at [292, 166] on div "Agendados" at bounding box center [287, 160] width 61 height 14
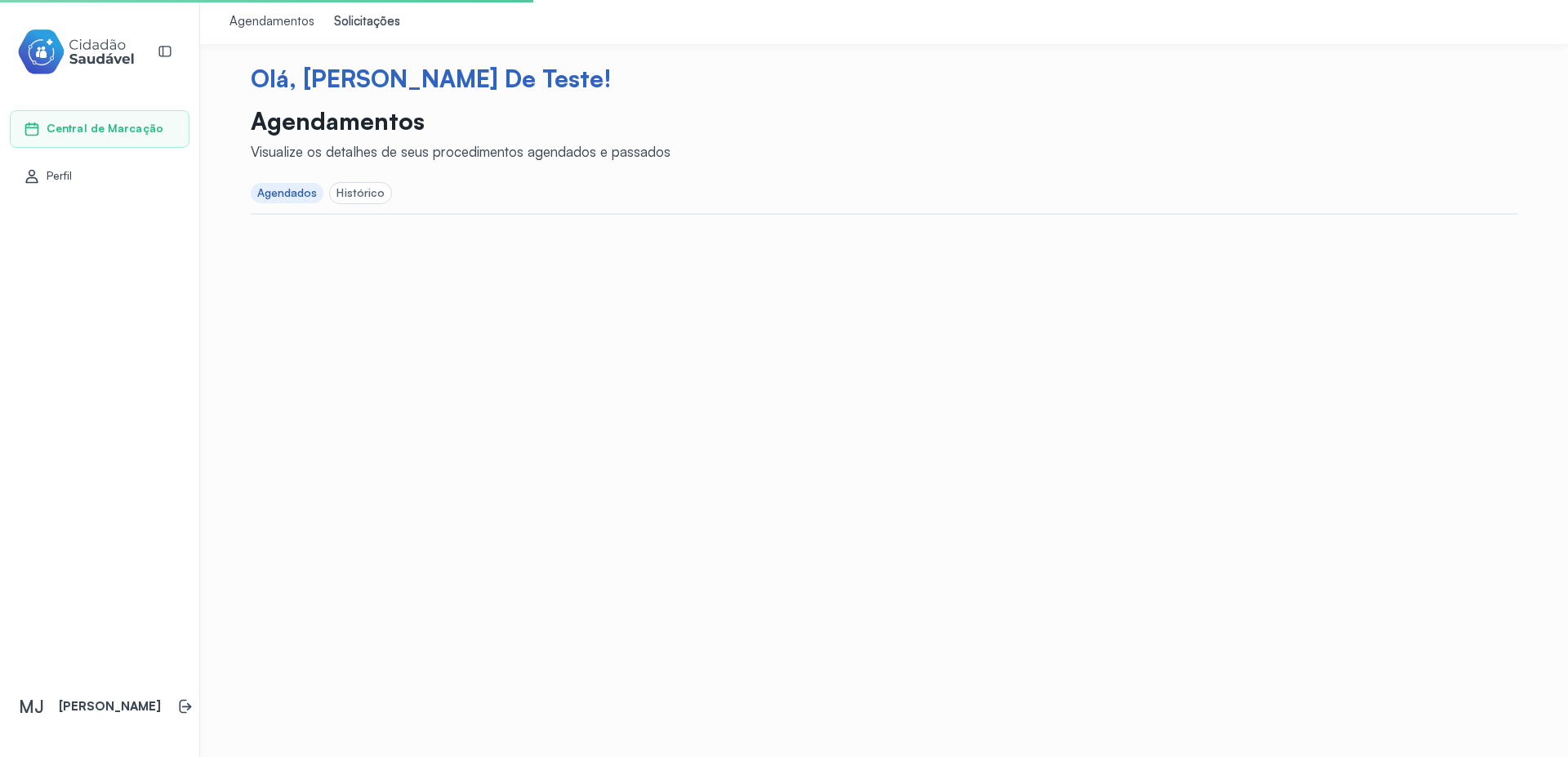
click at [363, 22] on div "Solicitações" at bounding box center [367, 22] width 66 height 16
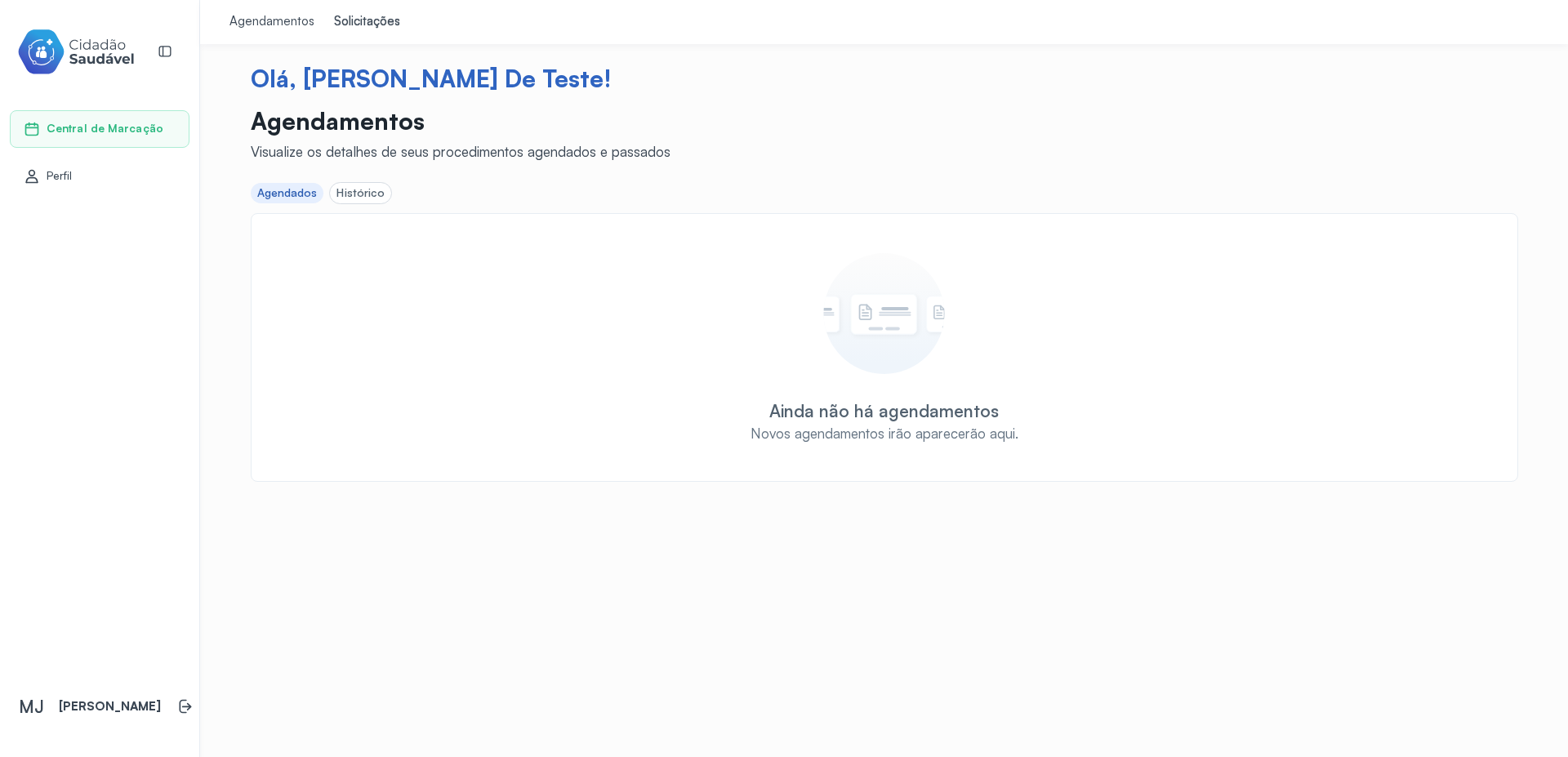
click at [278, 22] on div "Agendamentos" at bounding box center [272, 22] width 85 height 16
click at [344, 19] on div "Solicitações" at bounding box center [367, 22] width 66 height 16
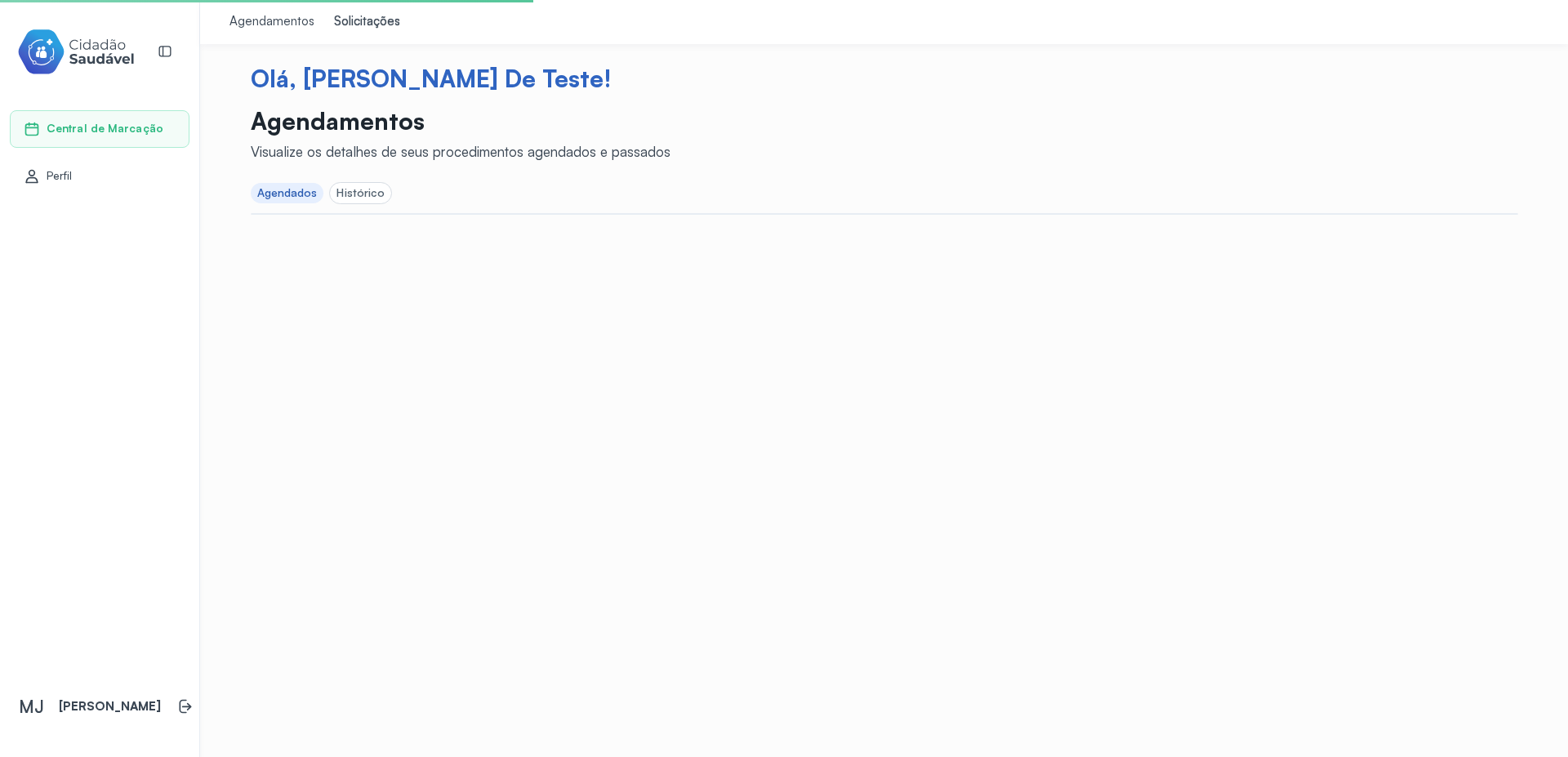
click at [362, 197] on div "Histórico" at bounding box center [360, 193] width 48 height 14
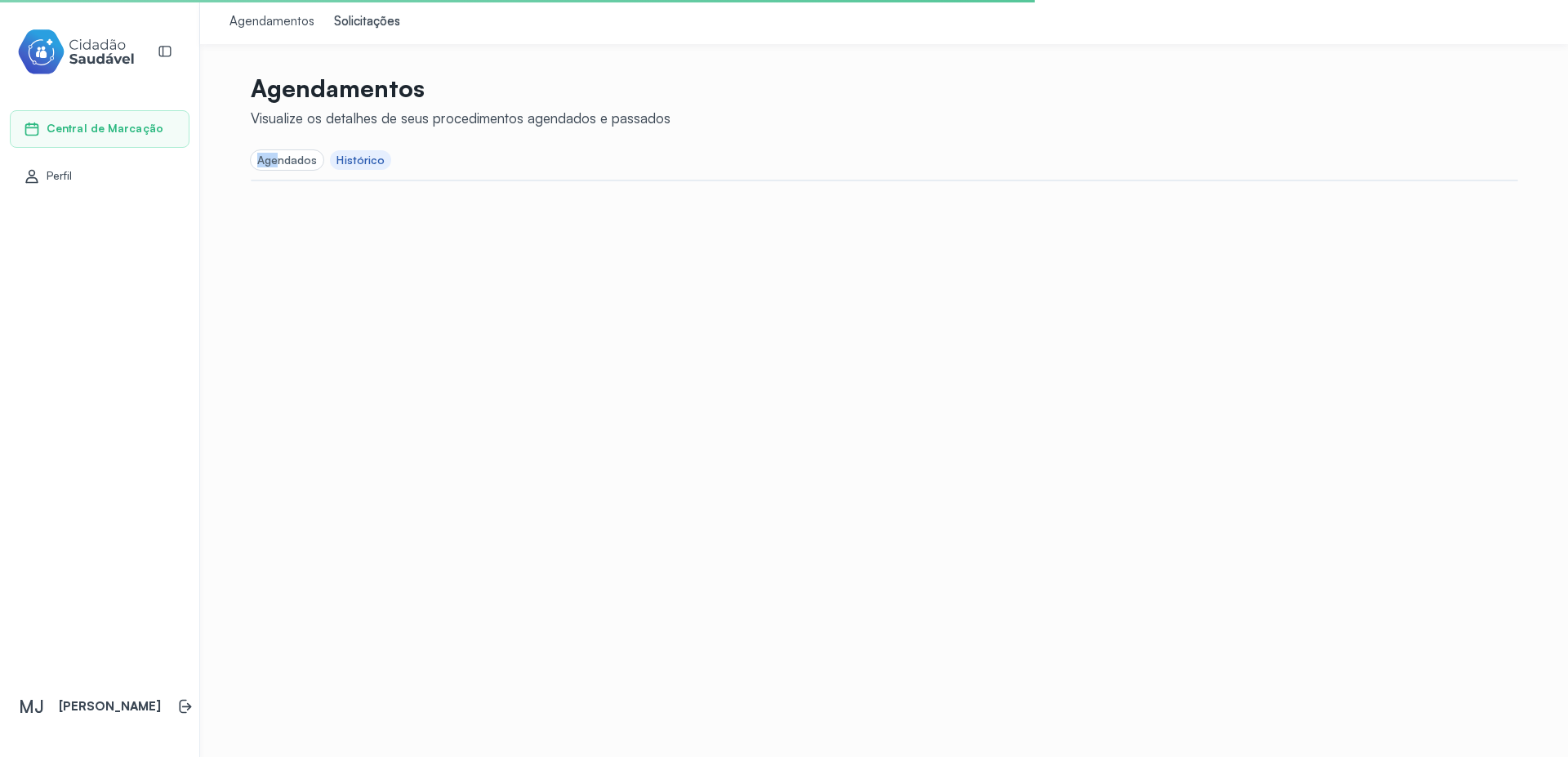
drag, startPoint x: 275, startPoint y: 149, endPoint x: 276, endPoint y: 159, distance: 10.0
click at [276, 159] on div "Agendados Histórico" at bounding box center [884, 160] width 1268 height 21
click at [276, 159] on div "Agendados" at bounding box center [287, 160] width 61 height 14
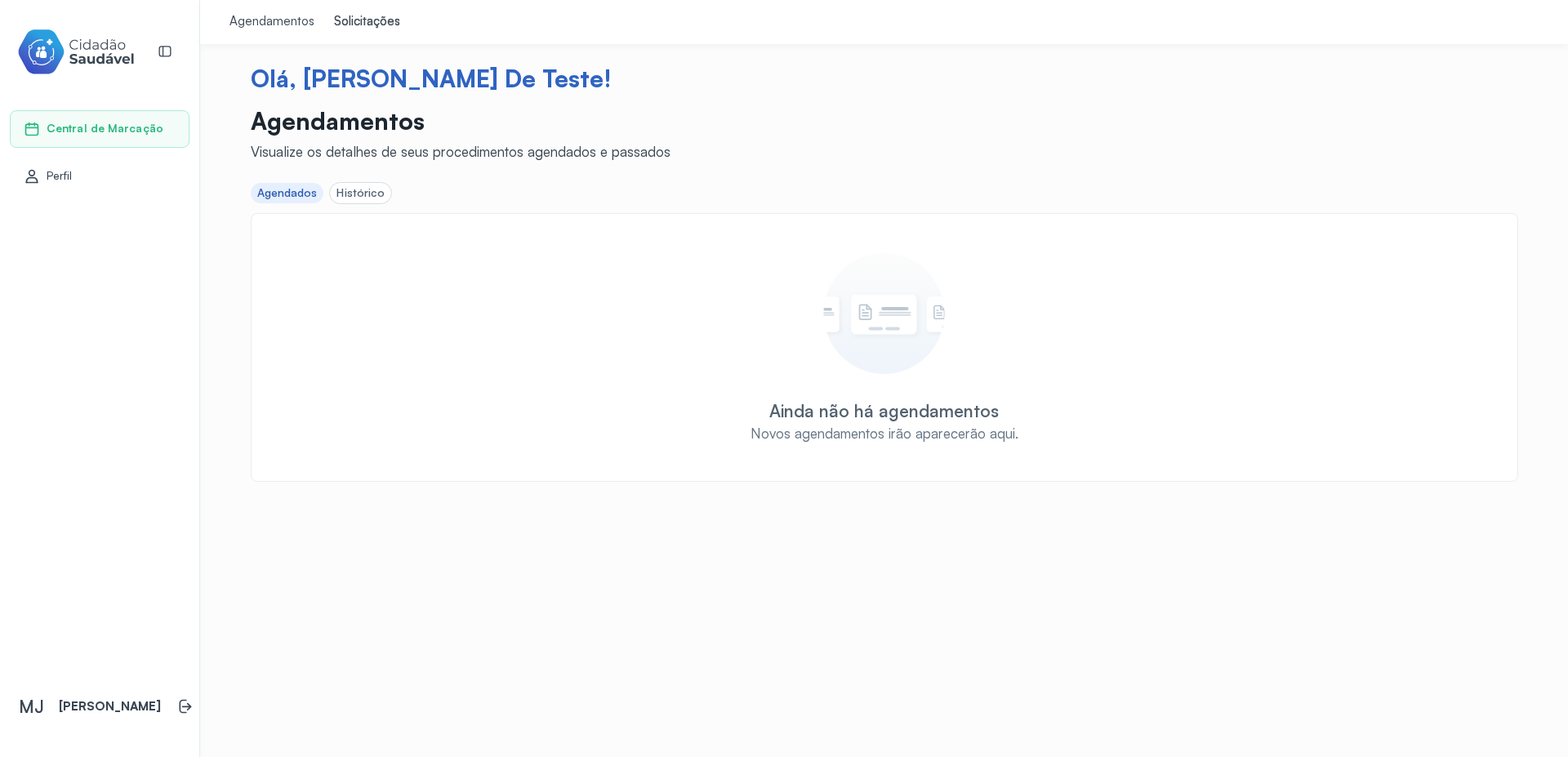
click at [370, 28] on div "Solicitações" at bounding box center [367, 22] width 66 height 16
click at [182, 706] on icon at bounding box center [187, 707] width 9 height 8
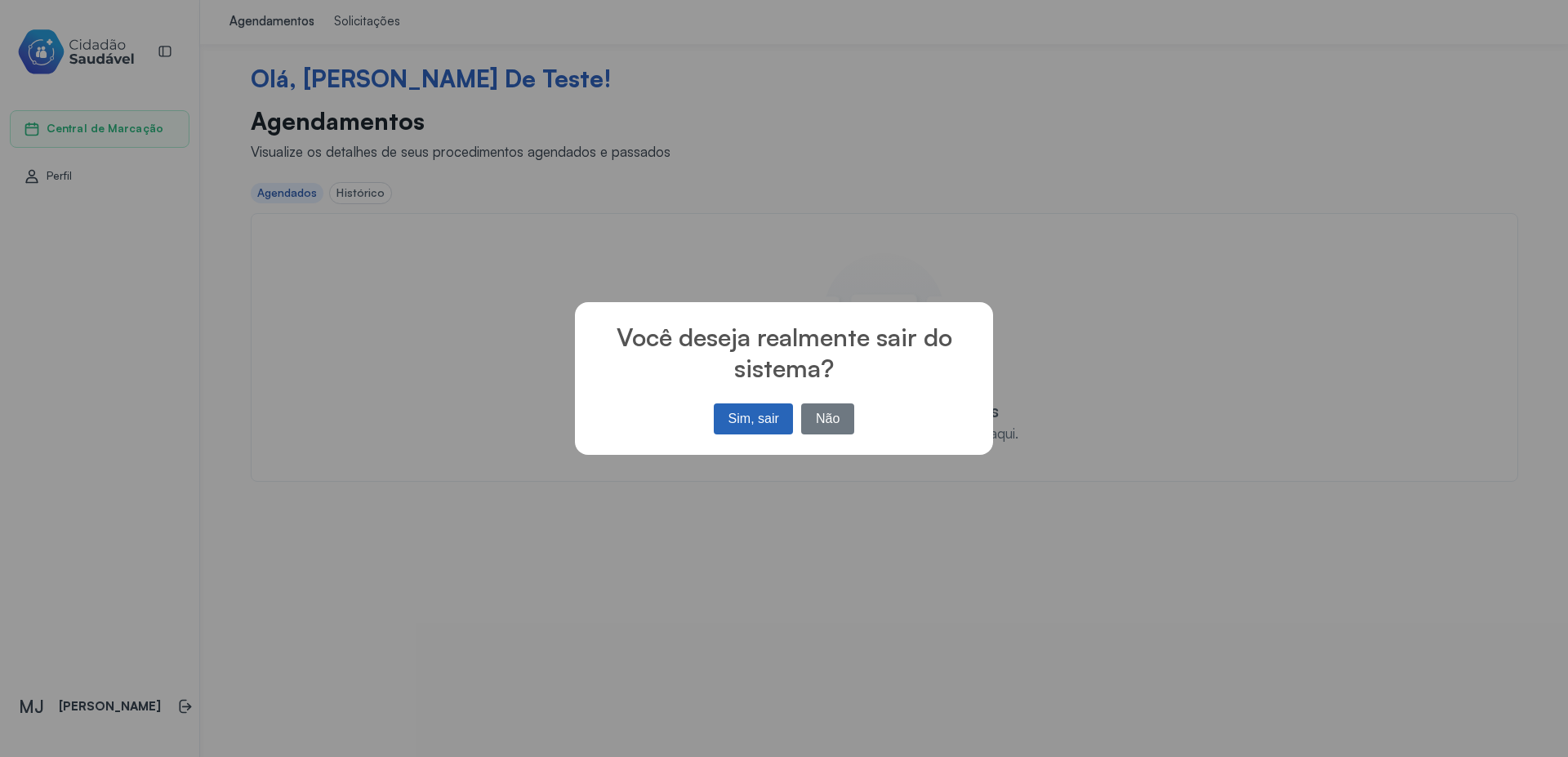
click at [736, 413] on button "Sim, sair" at bounding box center [754, 418] width 80 height 31
